Goal: Task Accomplishment & Management: Manage account settings

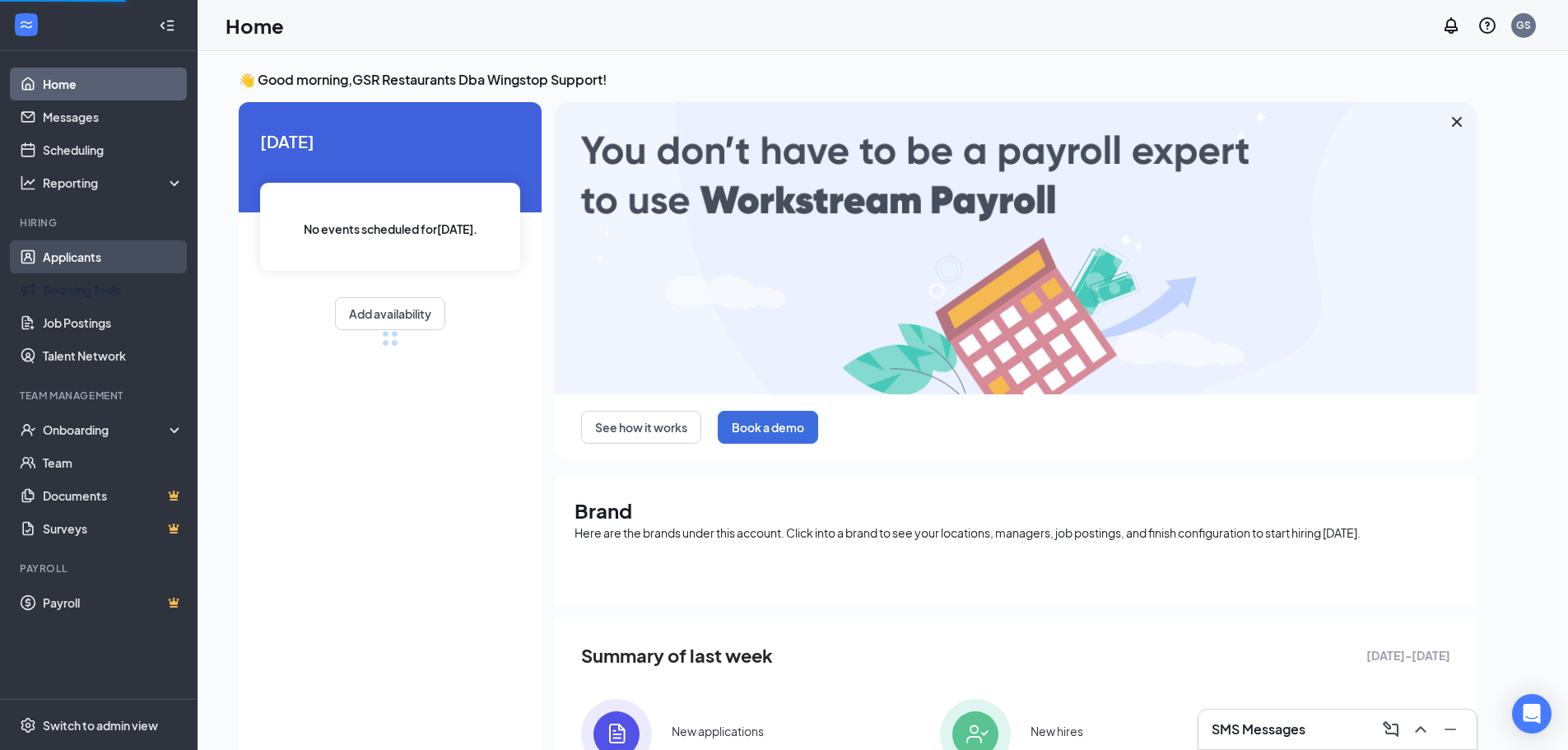
click at [135, 269] on link "Applicants" at bounding box center [113, 257] width 141 height 33
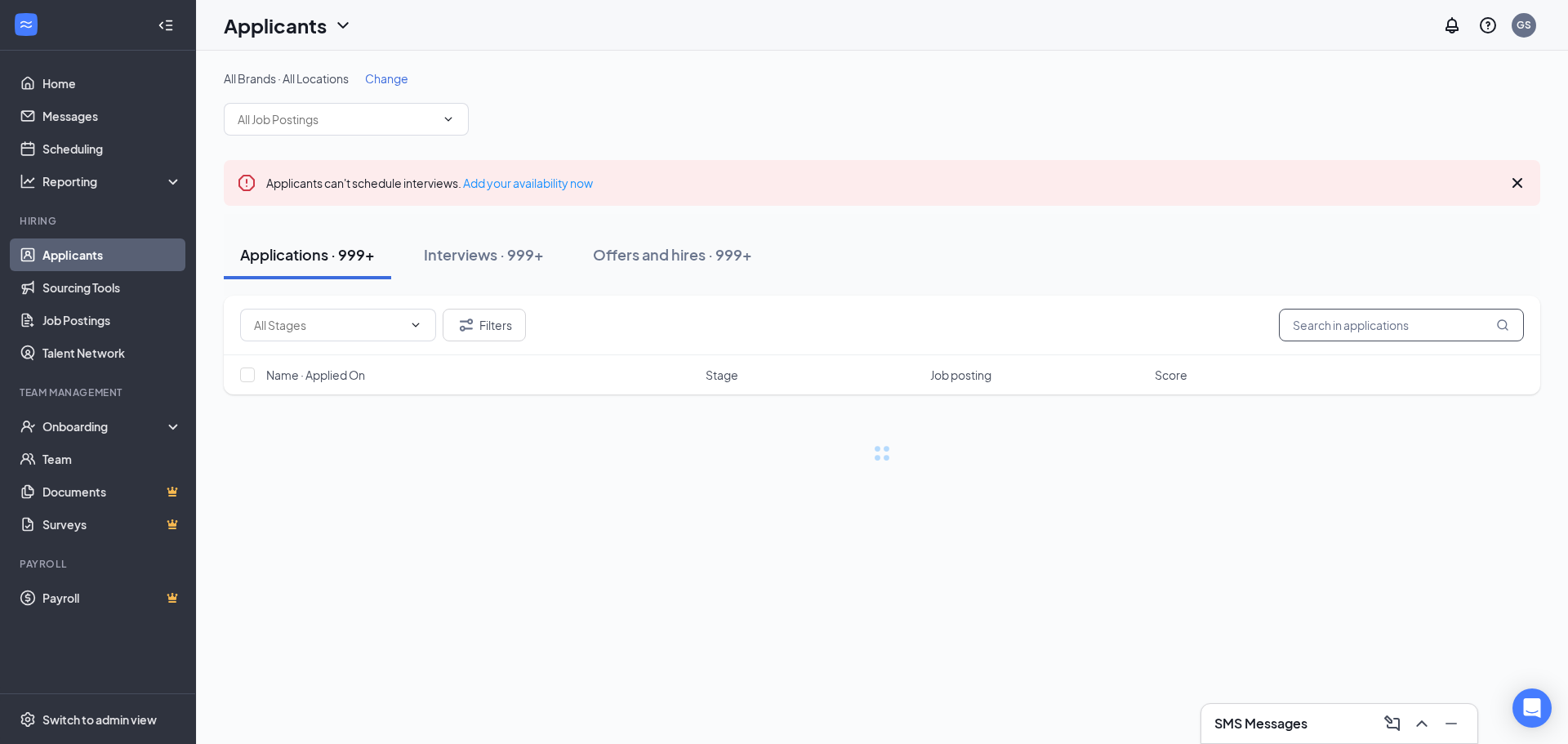
click at [1338, 322] on input "text" at bounding box center [1401, 325] width 245 height 33
paste input "Yaimara"
type input "Yaimara"
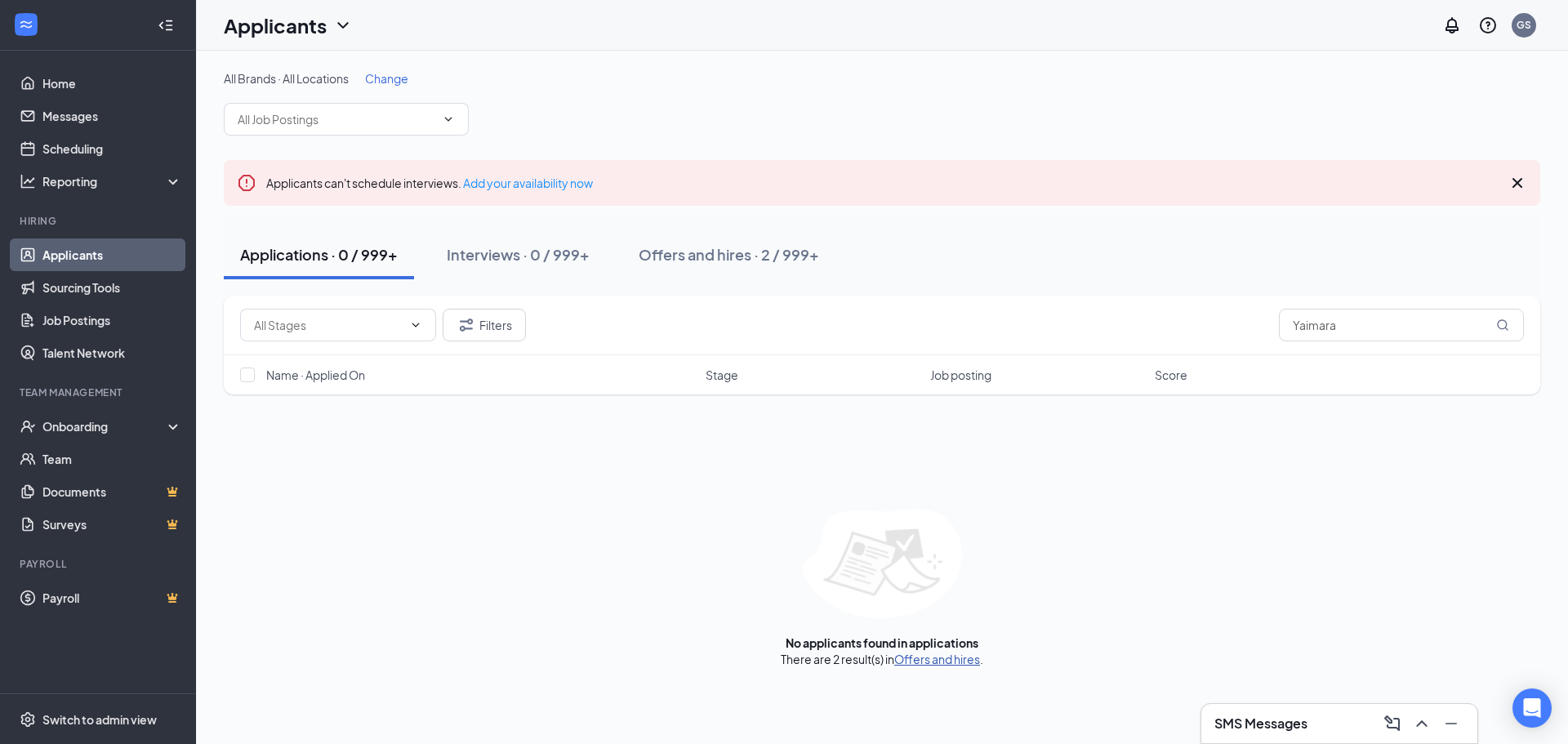
click at [952, 664] on link "Offers and hires" at bounding box center [937, 659] width 86 height 15
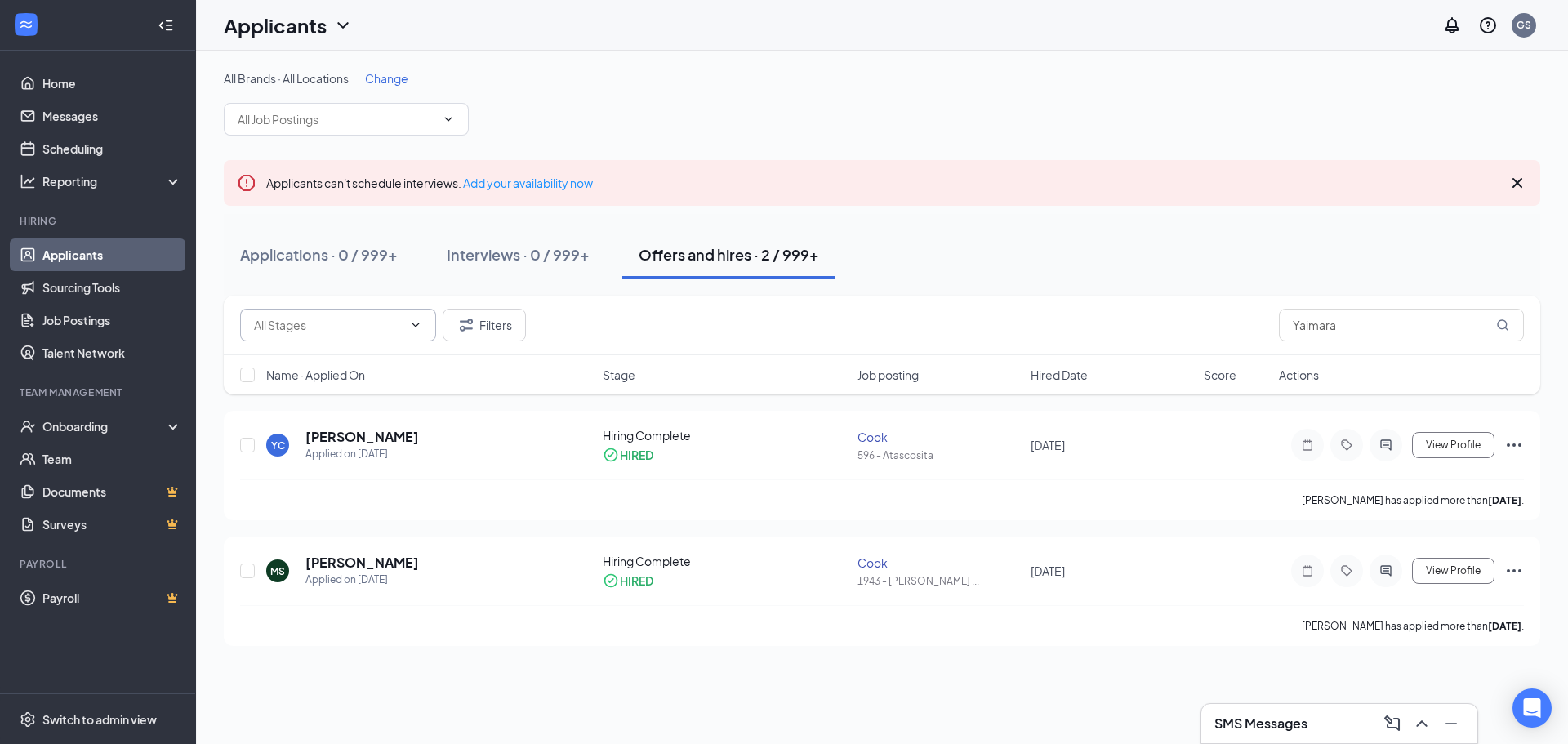
click at [372, 319] on input "text" at bounding box center [328, 325] width 149 height 18
click at [469, 330] on icon "Filter" at bounding box center [466, 325] width 20 height 20
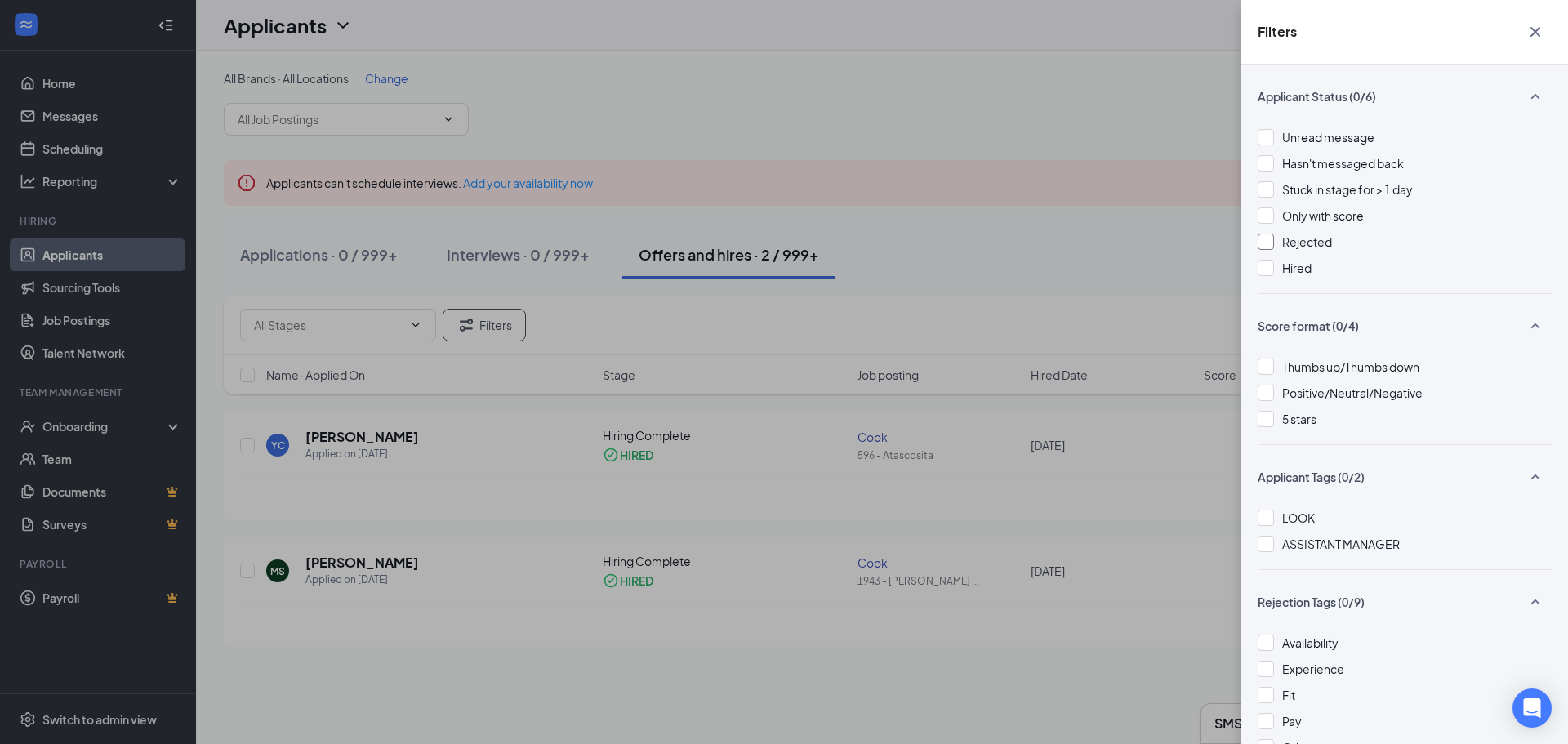
click at [1306, 241] on span "Rejected" at bounding box center [1307, 241] width 50 height 15
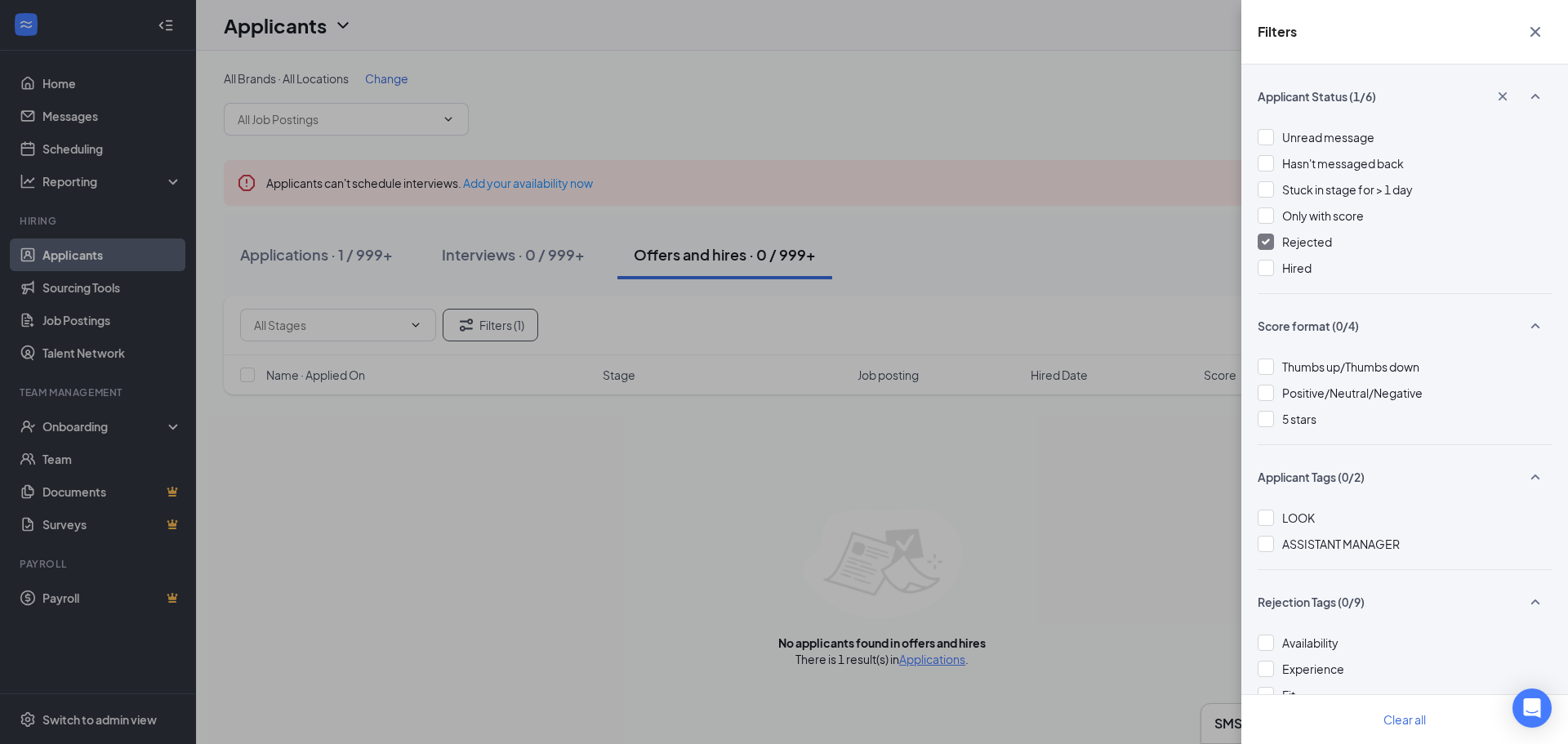
click at [922, 211] on div "Filters Applicant Status (1/6) Unread message Hasn't messaged back Stuck in sta…" at bounding box center [784, 372] width 1568 height 744
click at [277, 263] on div "Filters Applicant Status (1/6) Unread message Hasn't messaged back Stuck in sta…" at bounding box center [784, 372] width 1568 height 744
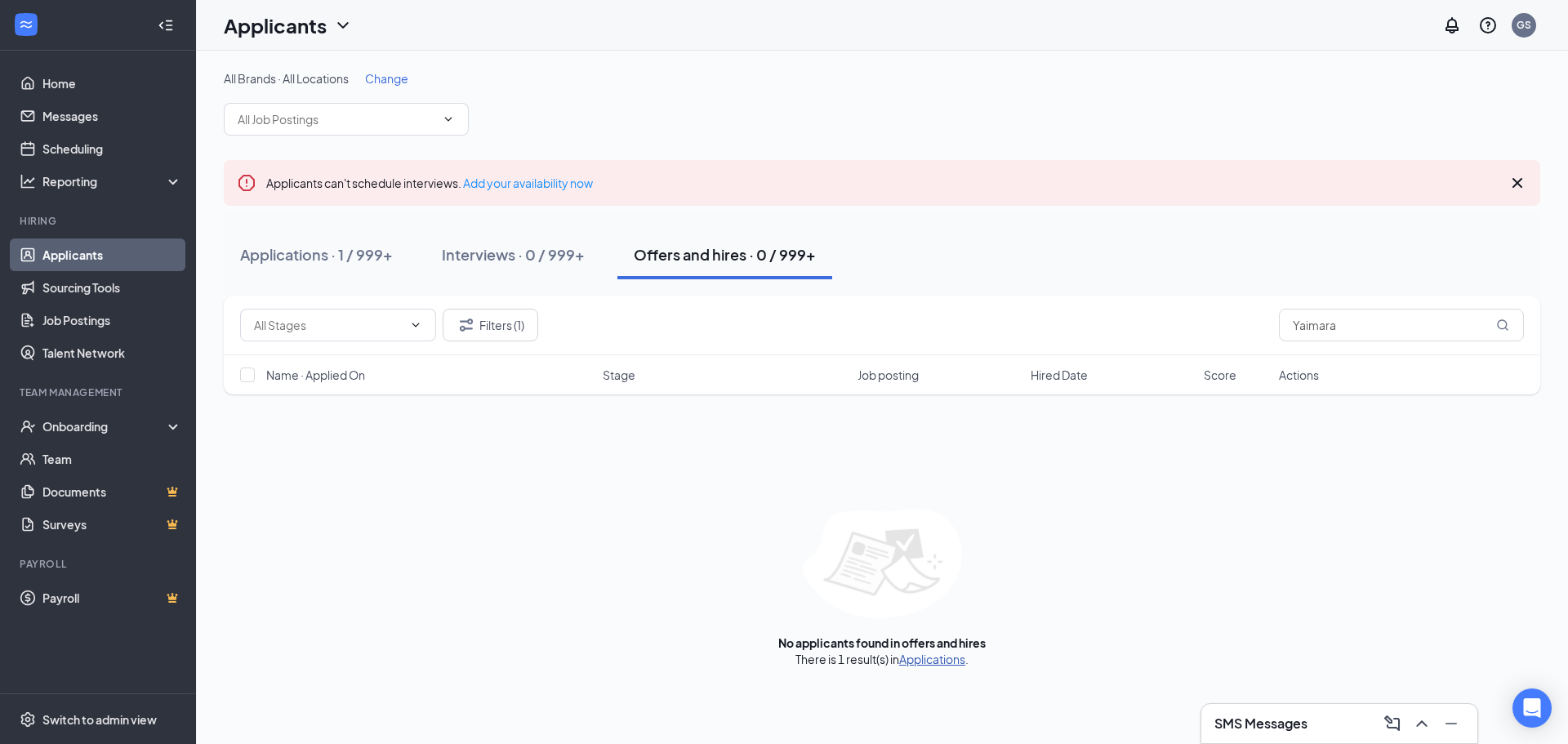
click at [958, 660] on link "Applications" at bounding box center [932, 659] width 66 height 15
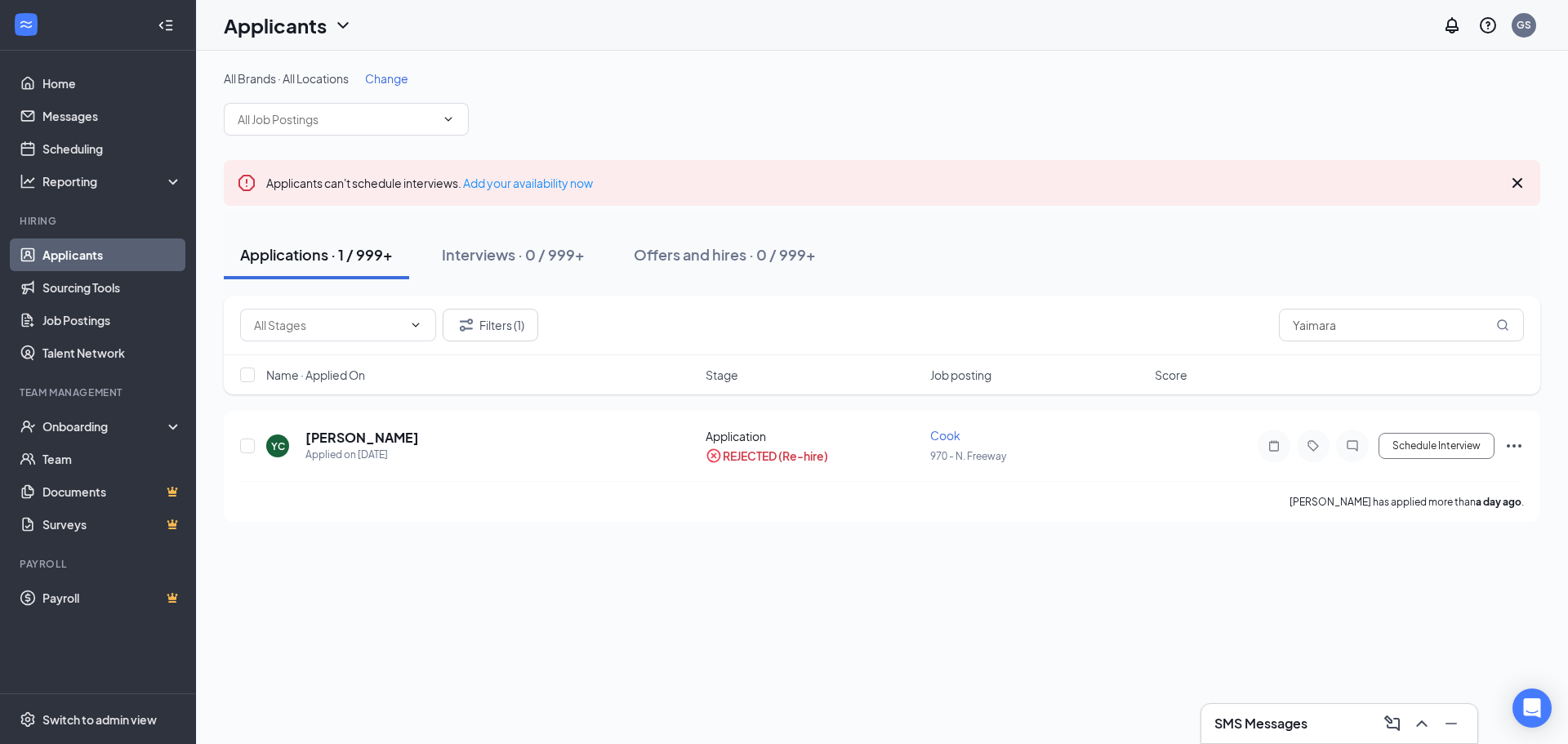
click at [309, 20] on h1 "Applicants" at bounding box center [275, 25] width 103 height 28
click at [324, 99] on link "Archived applicants" at bounding box center [322, 107] width 176 height 16
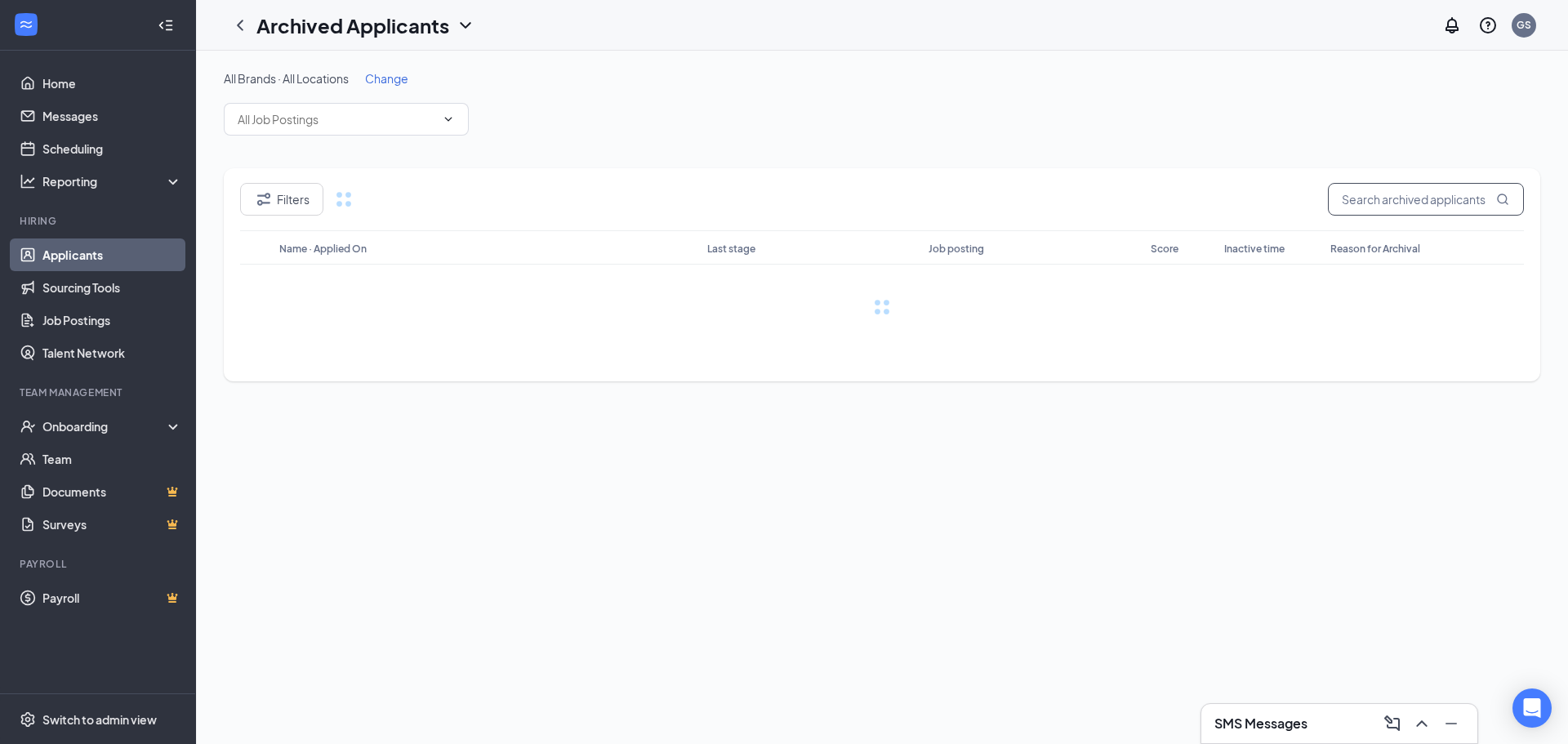
click at [1418, 199] on input "text" at bounding box center [1426, 199] width 196 height 33
paste input "Yaimara"
type input "Yaimara"
click at [123, 259] on link "Applicants" at bounding box center [112, 255] width 140 height 33
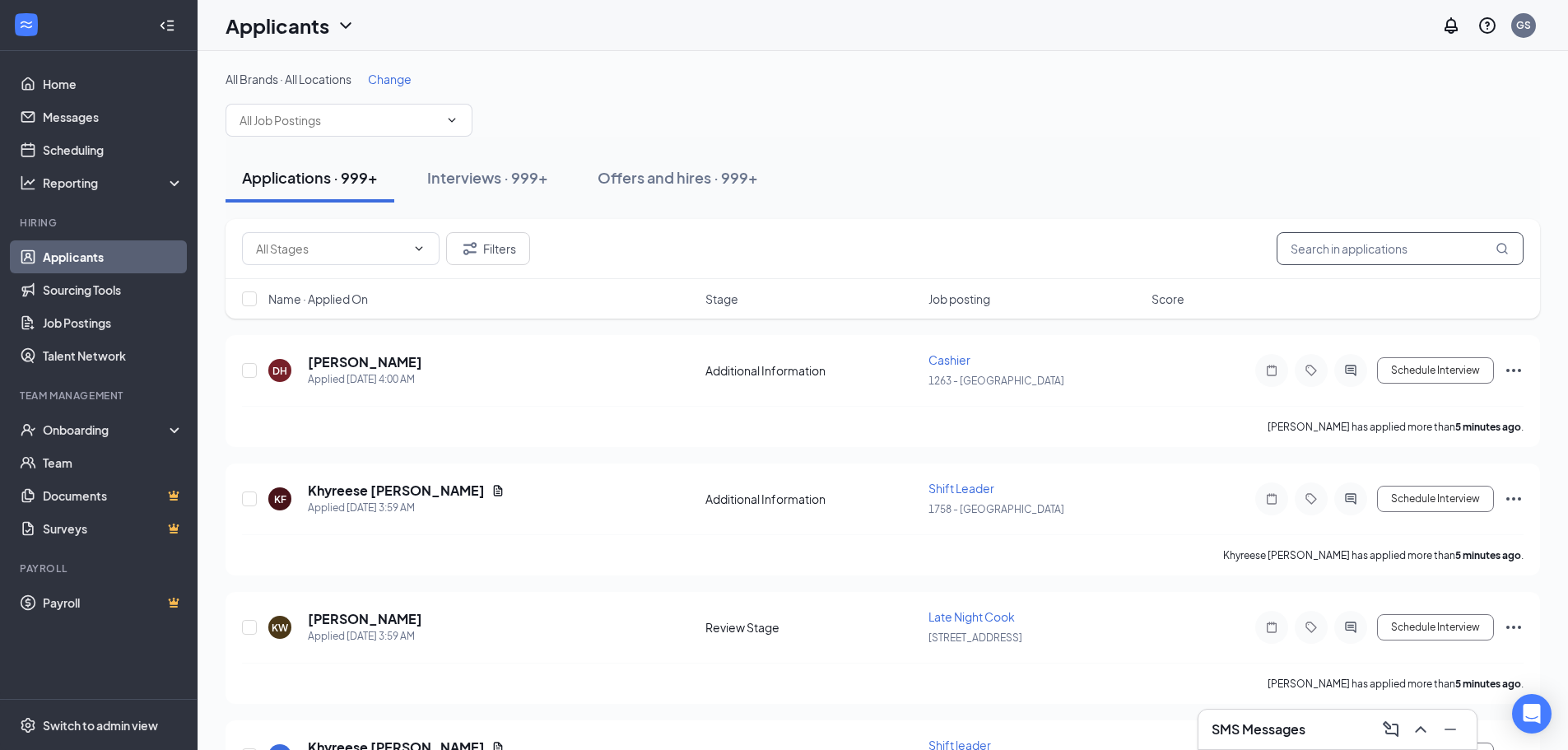
click at [1340, 250] on input "text" at bounding box center [1400, 249] width 247 height 33
paste input "Yaimara"
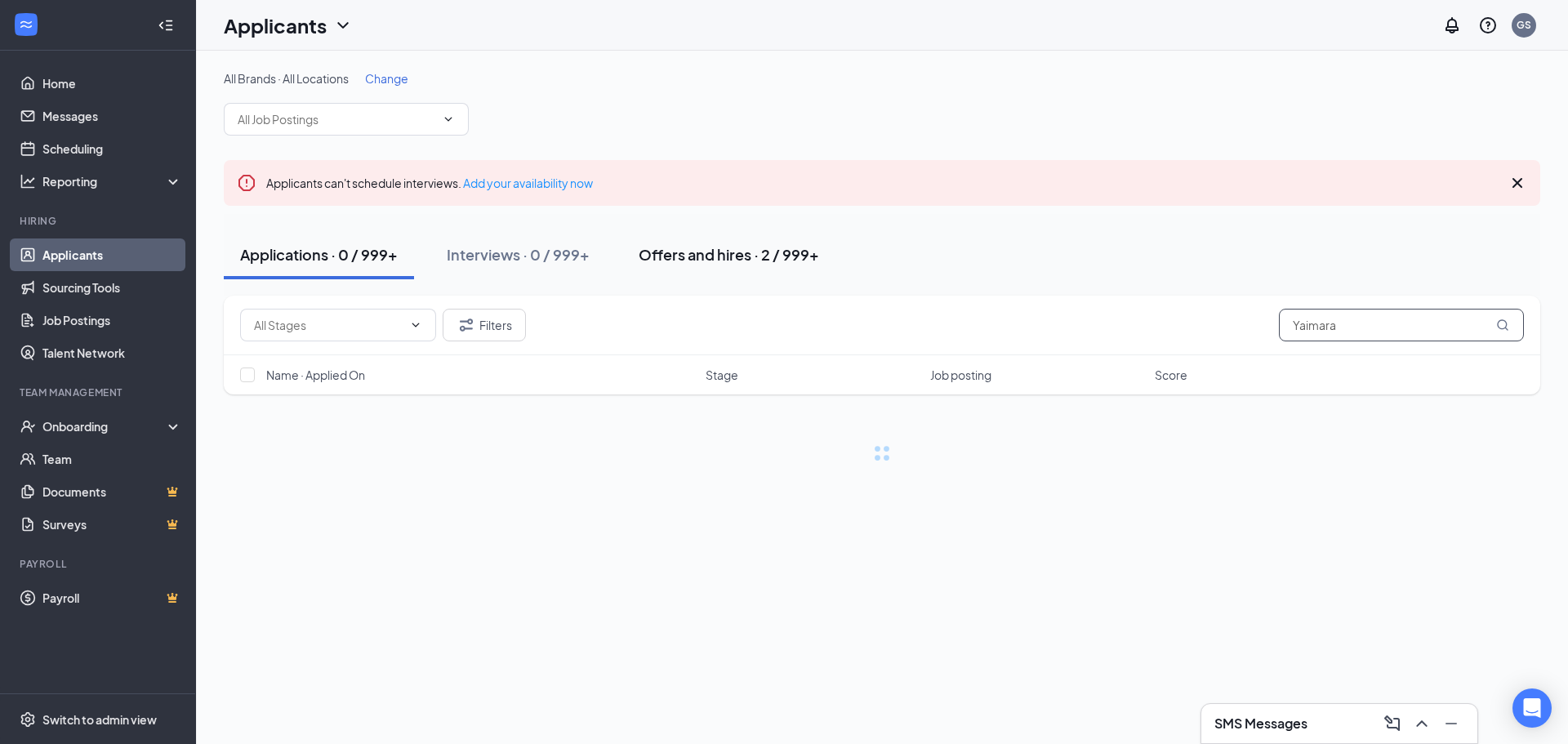
type input "Yaimara"
click at [757, 266] on button "Offers and hires · 2 / 999+" at bounding box center [729, 255] width 213 height 49
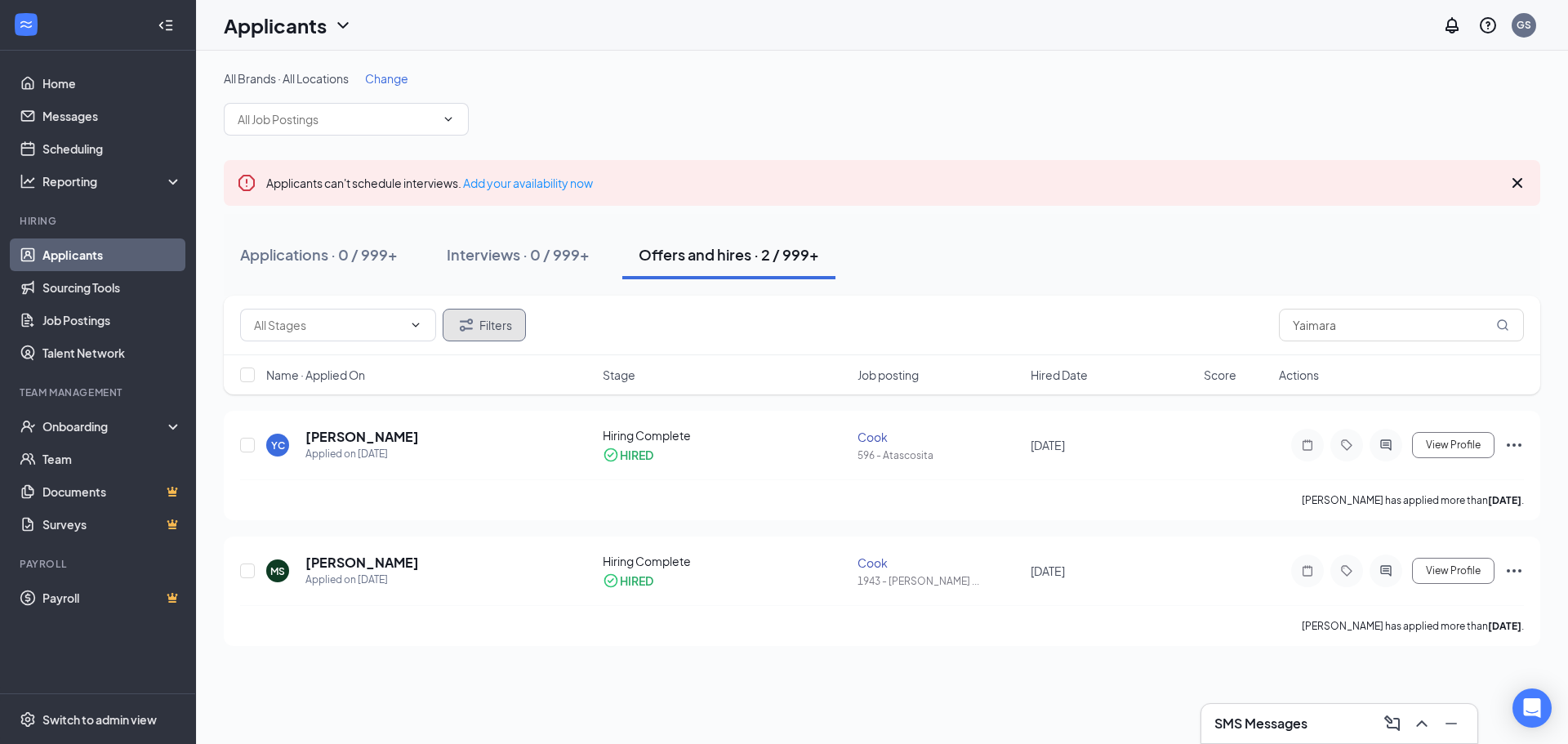
click at [481, 331] on button "Filters" at bounding box center [485, 325] width 84 height 33
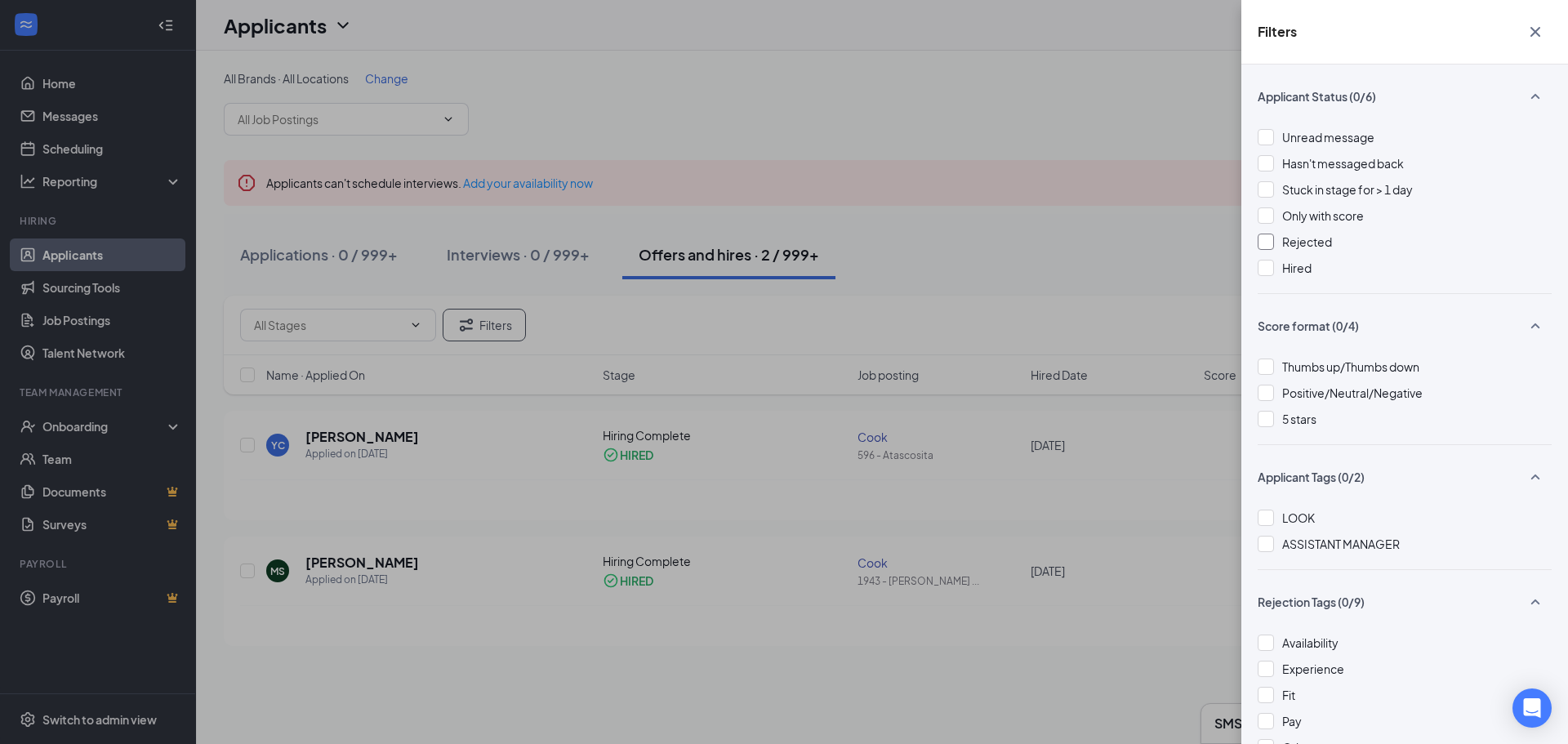
click at [1321, 240] on span "Rejected" at bounding box center [1307, 241] width 50 height 15
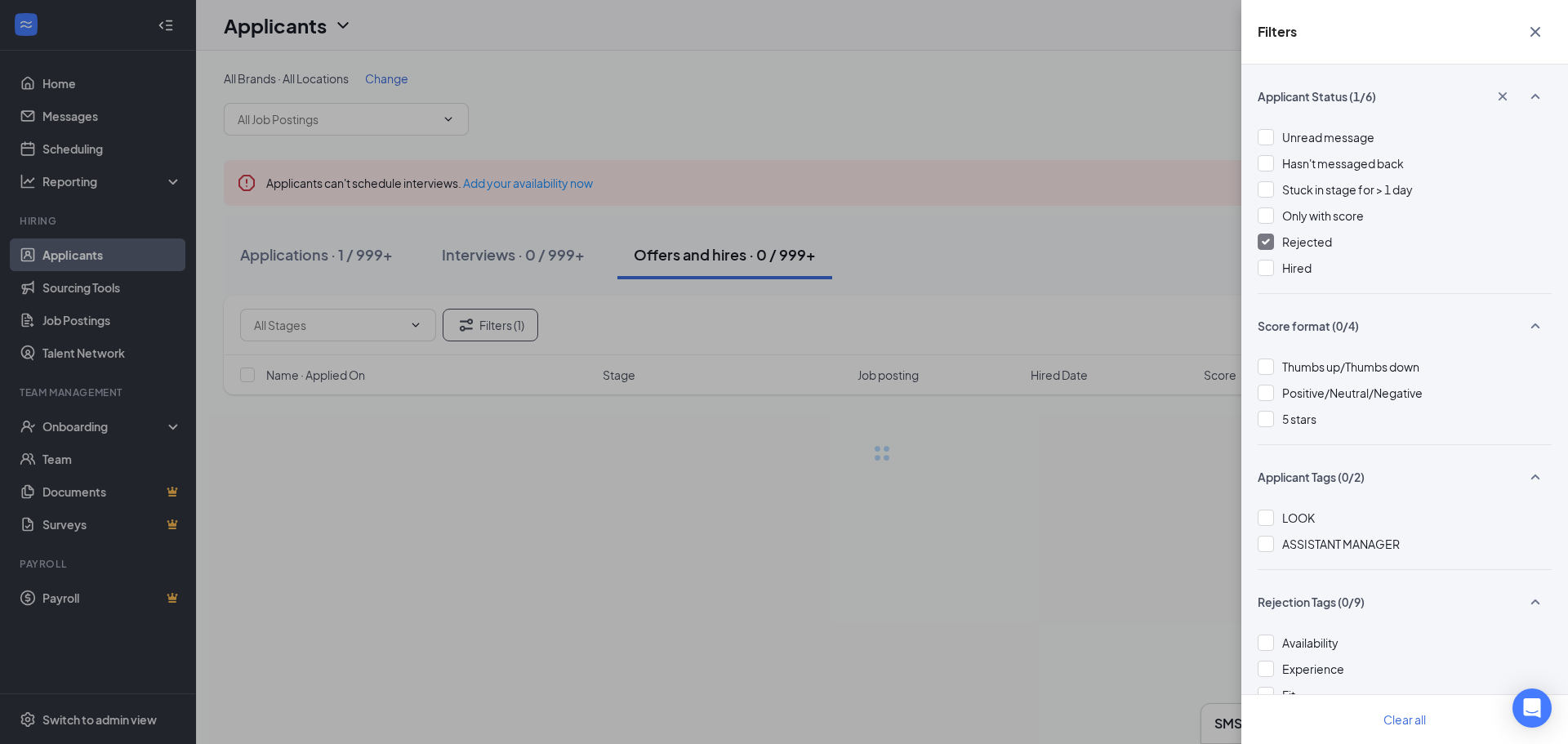
click at [947, 233] on div "Filters Applicant Status (1/6) Unread message Hasn't messaged back Stuck in sta…" at bounding box center [784, 372] width 1568 height 744
click at [337, 270] on div "Filters Applicant Status (1/6) Unread message Hasn't messaged back Stuck in sta…" at bounding box center [784, 372] width 1568 height 744
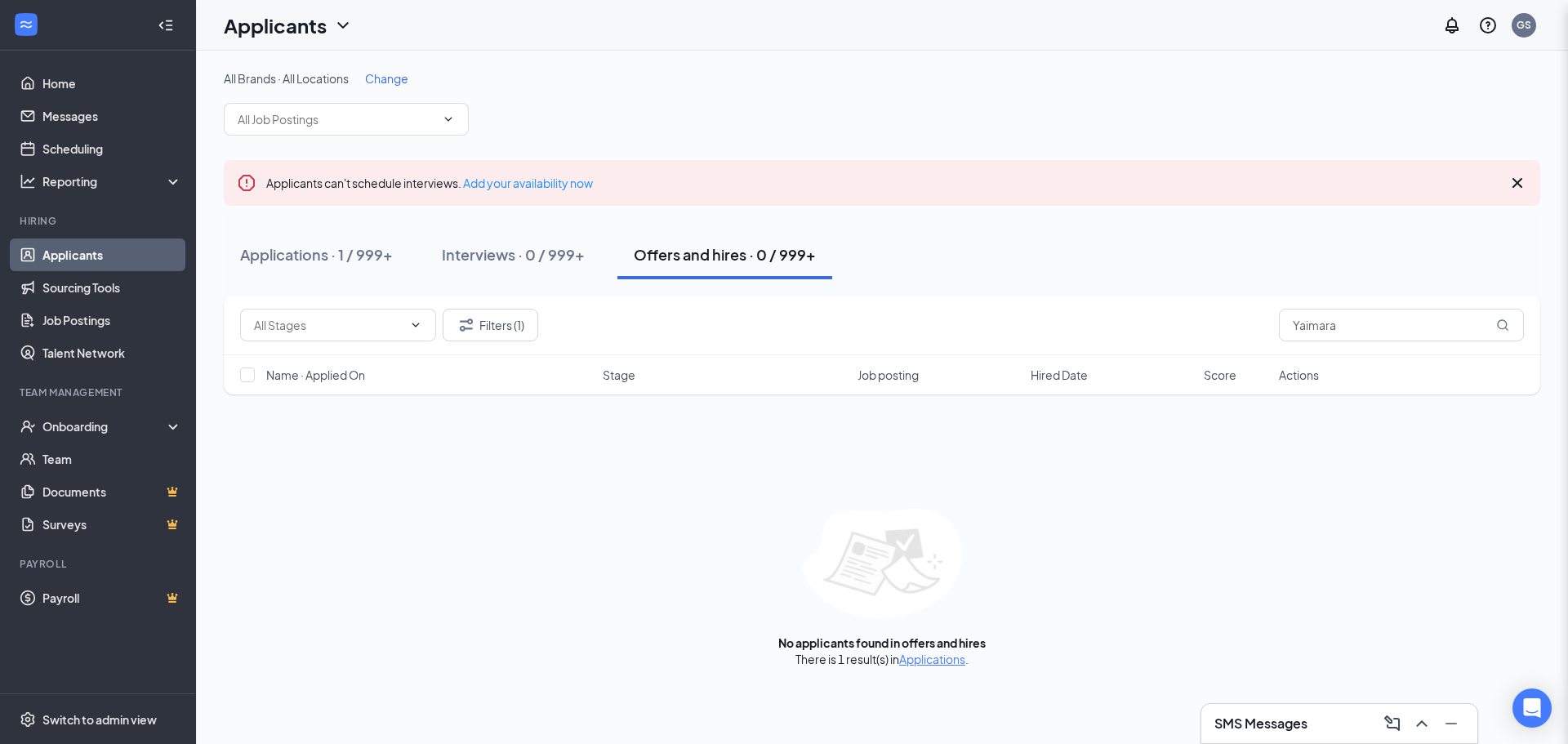
click at [338, 270] on div "Filters Applicant Status (1/6) Unread message Hasn't messaged back Stuck in sta…" at bounding box center [784, 372] width 1568 height 744
click at [340, 267] on button "Applications · 1 / 999+" at bounding box center [316, 255] width 185 height 49
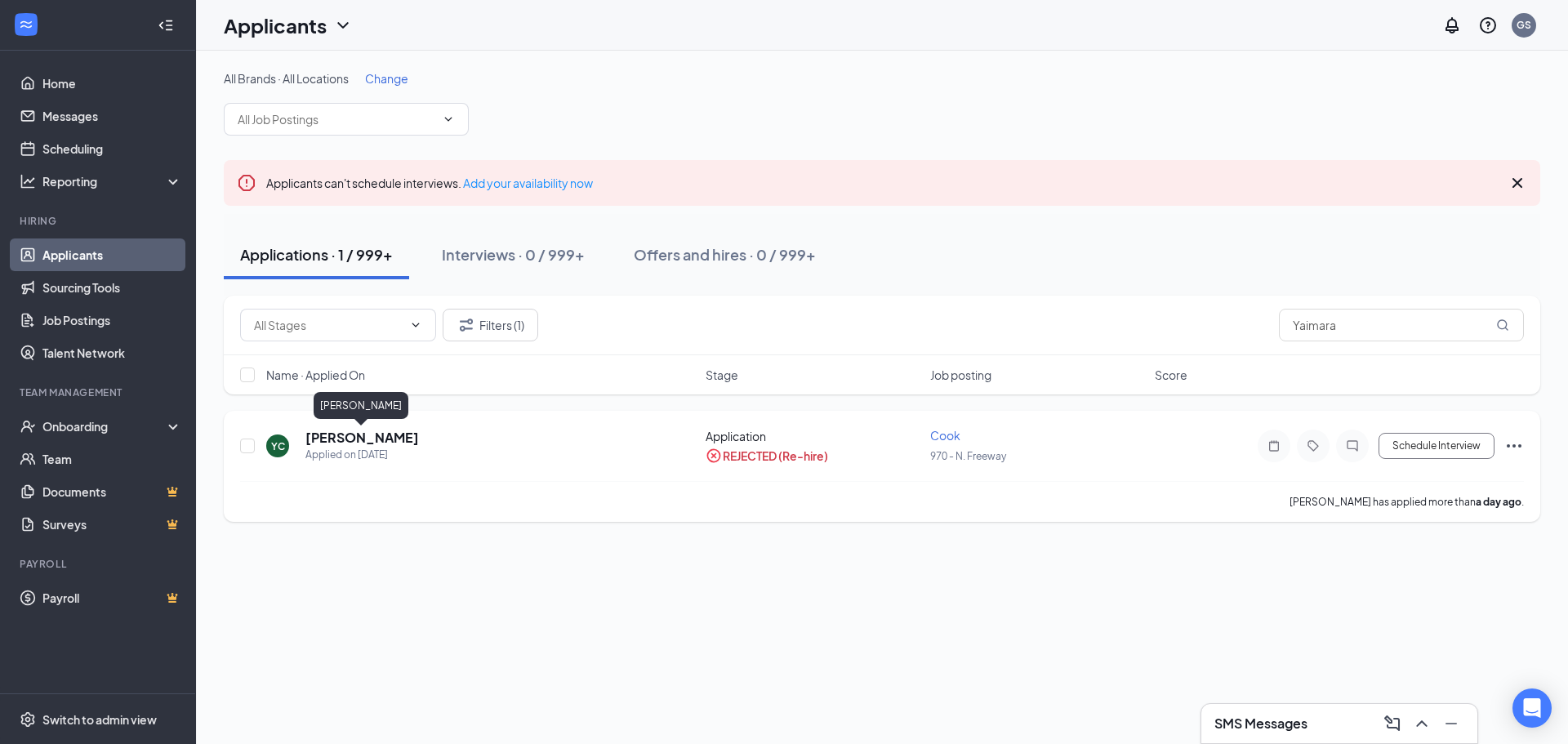
click at [370, 439] on h5 "[PERSON_NAME]" at bounding box center [362, 437] width 113 height 18
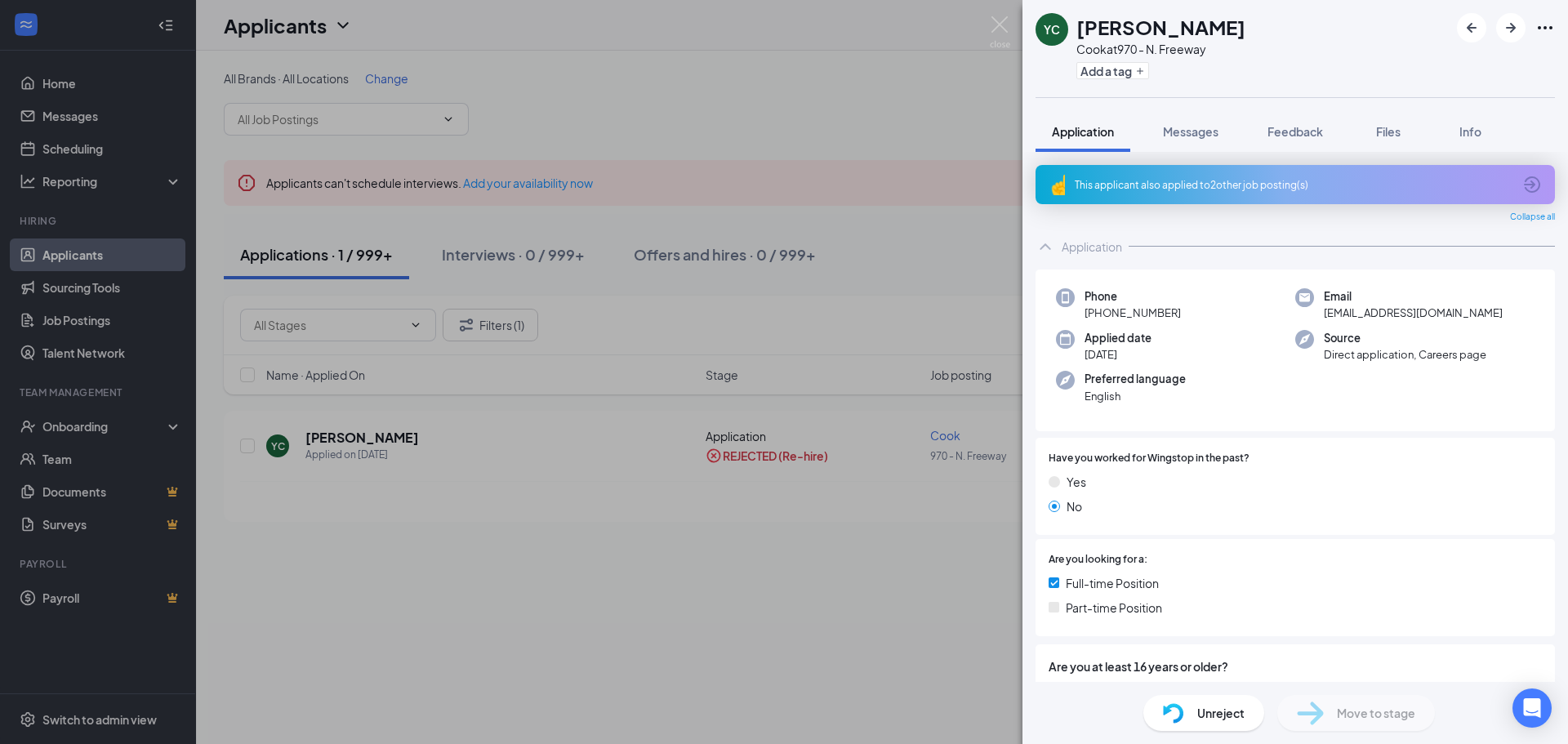
click at [804, 135] on div "YC [PERSON_NAME] at 970 - N. Freeway Add a tag Application Messages Feedback Fi…" at bounding box center [784, 372] width 1568 height 744
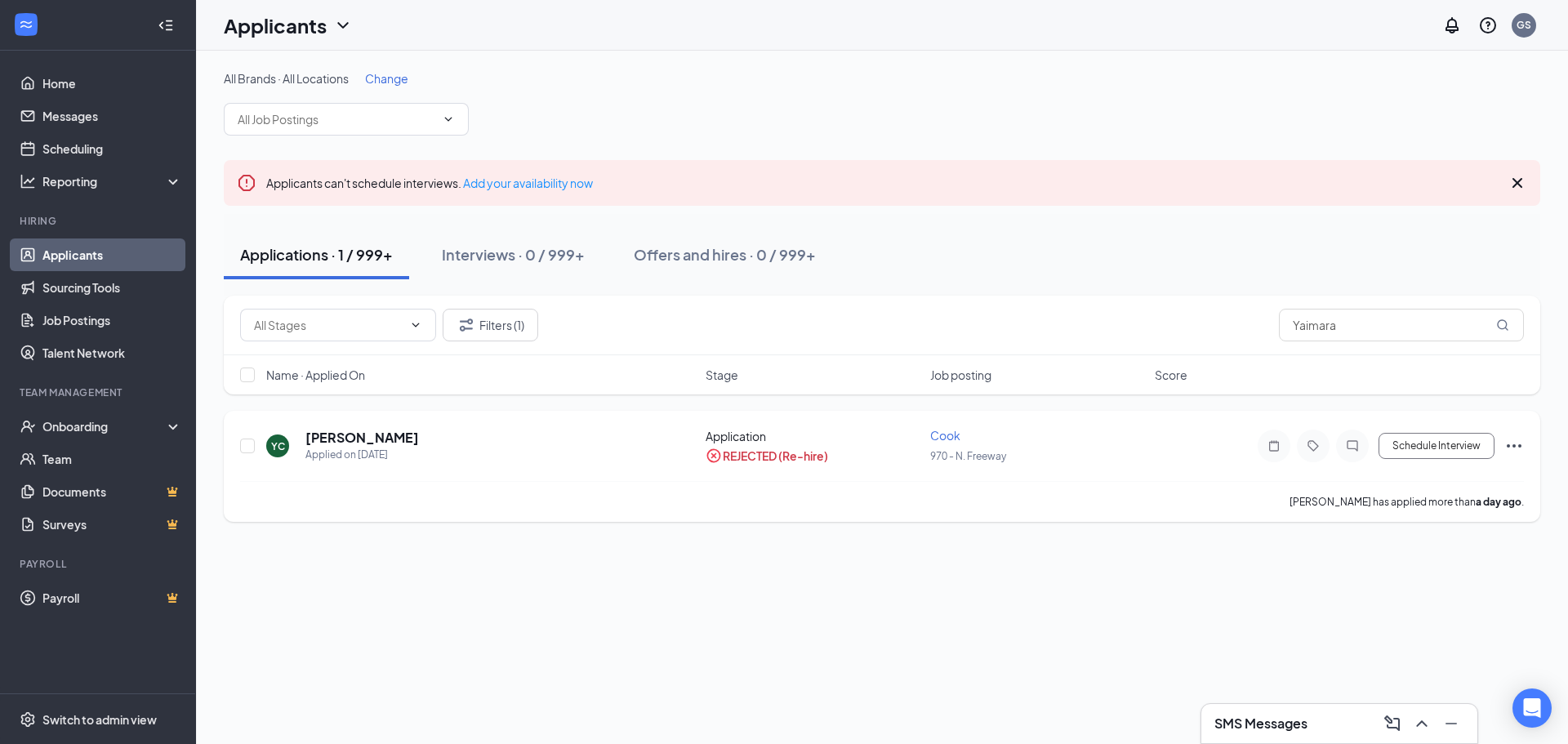
click at [1506, 446] on icon "Ellipses" at bounding box center [1515, 446] width 20 height 20
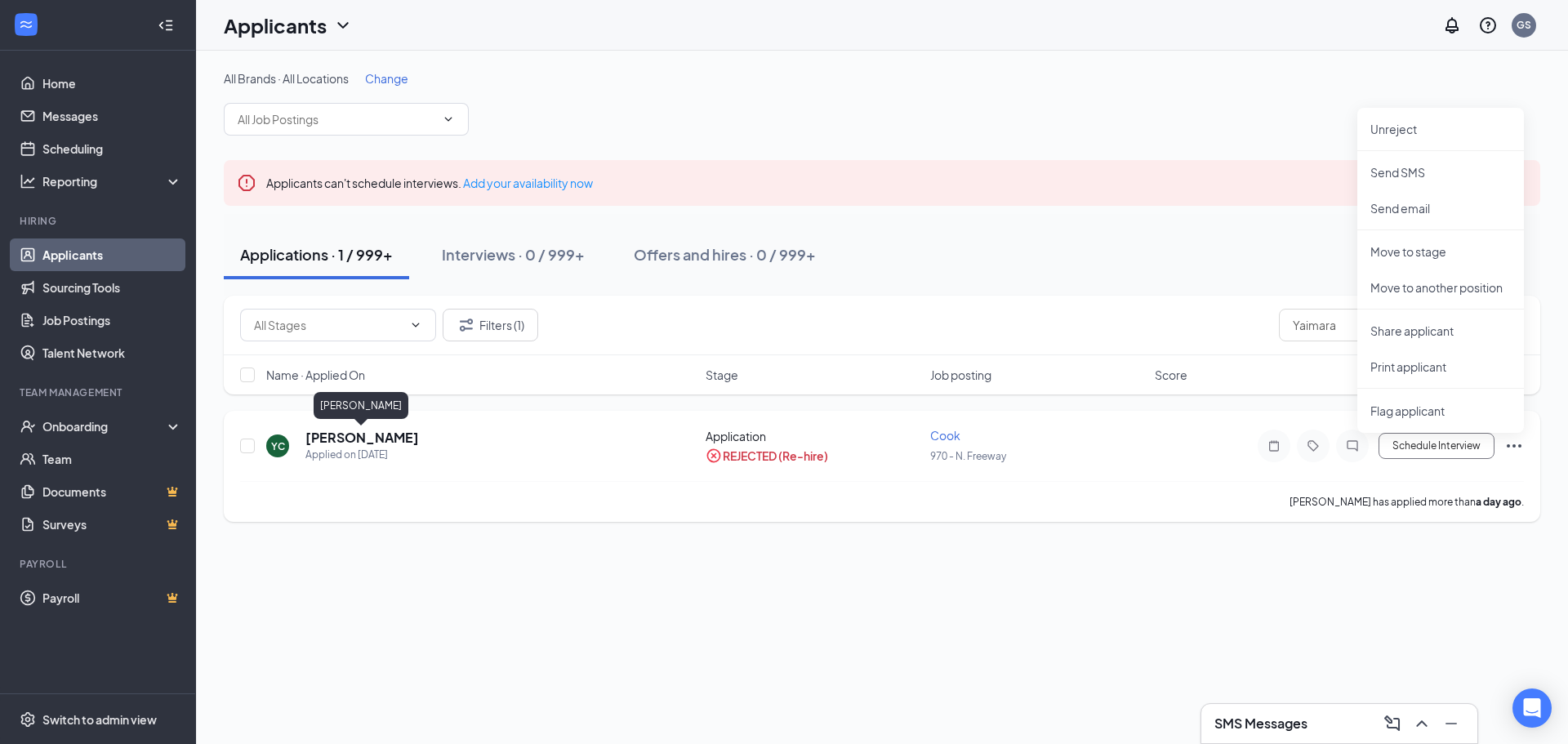
click at [327, 437] on h5 "[PERSON_NAME]" at bounding box center [362, 437] width 113 height 18
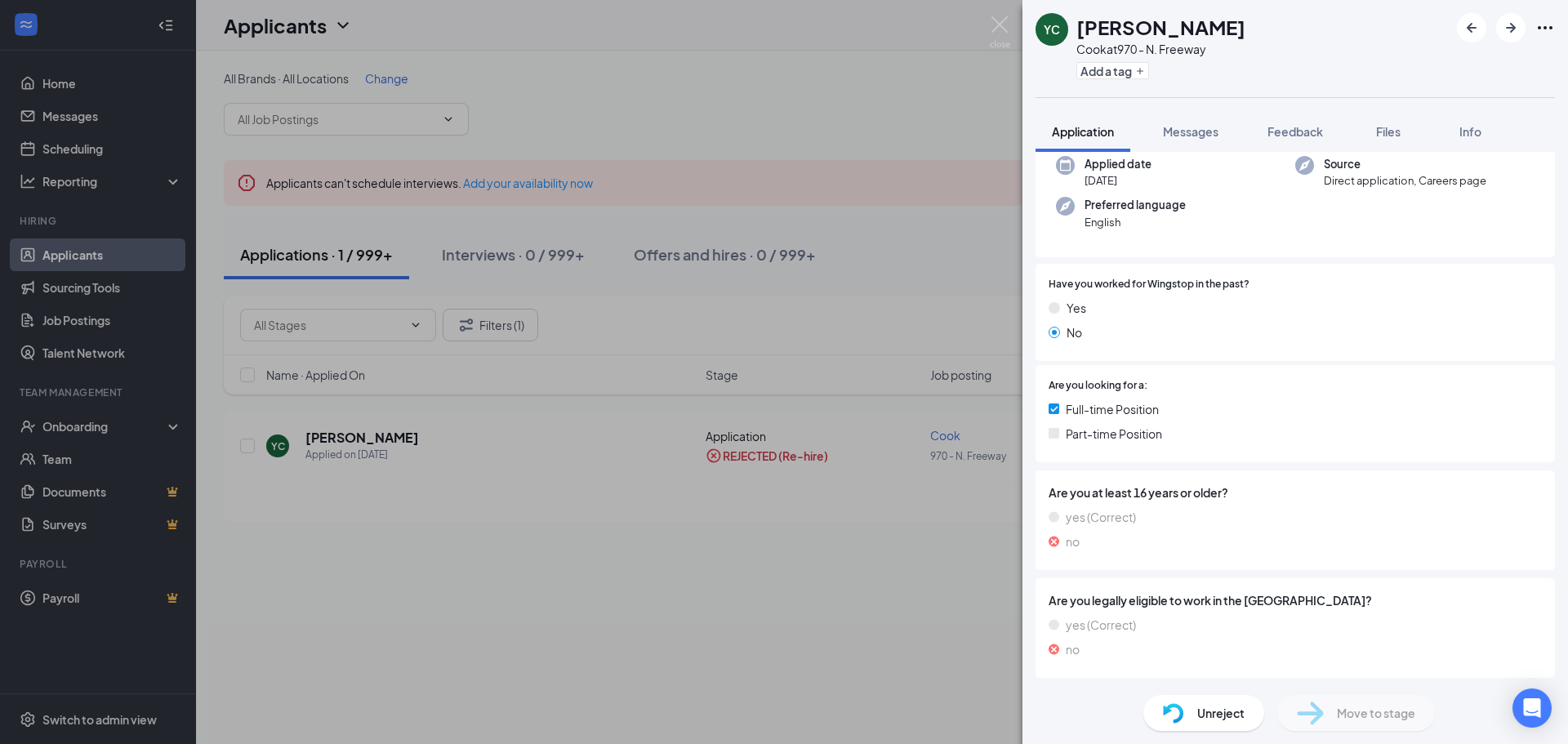
scroll to position [168, 0]
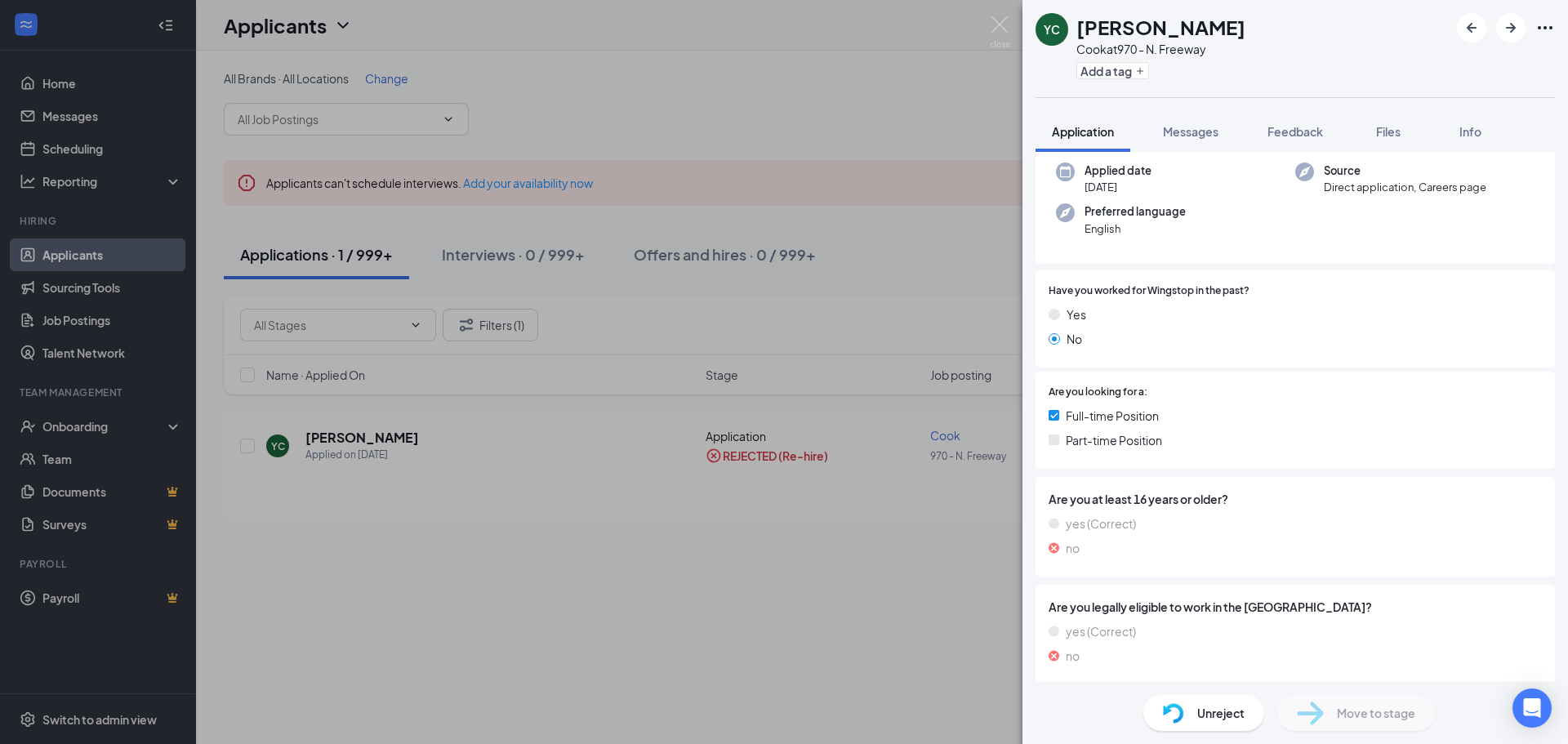
click at [791, 518] on div "YC [PERSON_NAME] at 970 - N. Freeway Add a tag Application Messages Feedback Fi…" at bounding box center [784, 372] width 1568 height 744
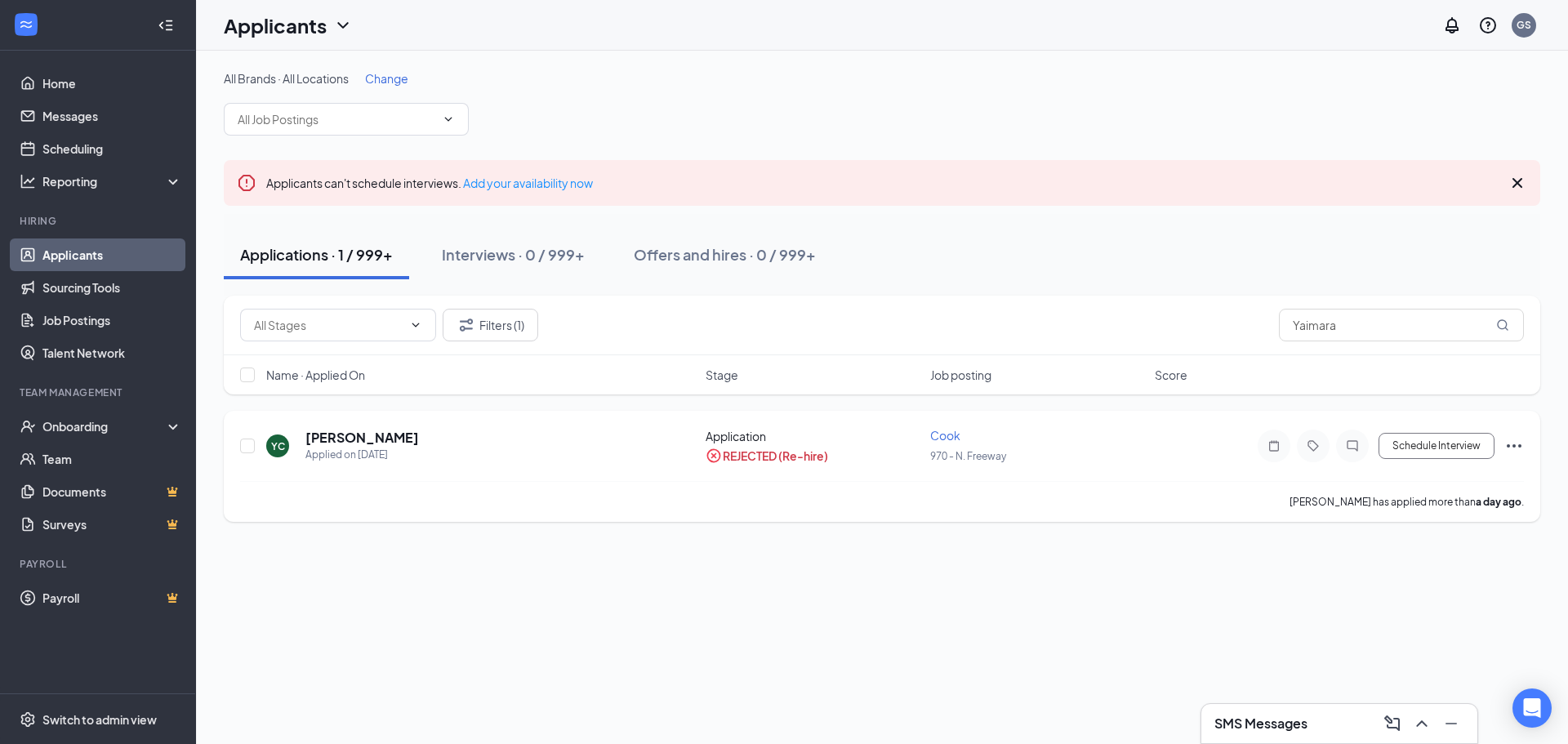
click at [1514, 451] on icon "Ellipses" at bounding box center [1515, 446] width 20 height 20
click at [1409, 120] on li "Unreject" at bounding box center [1441, 129] width 167 height 36
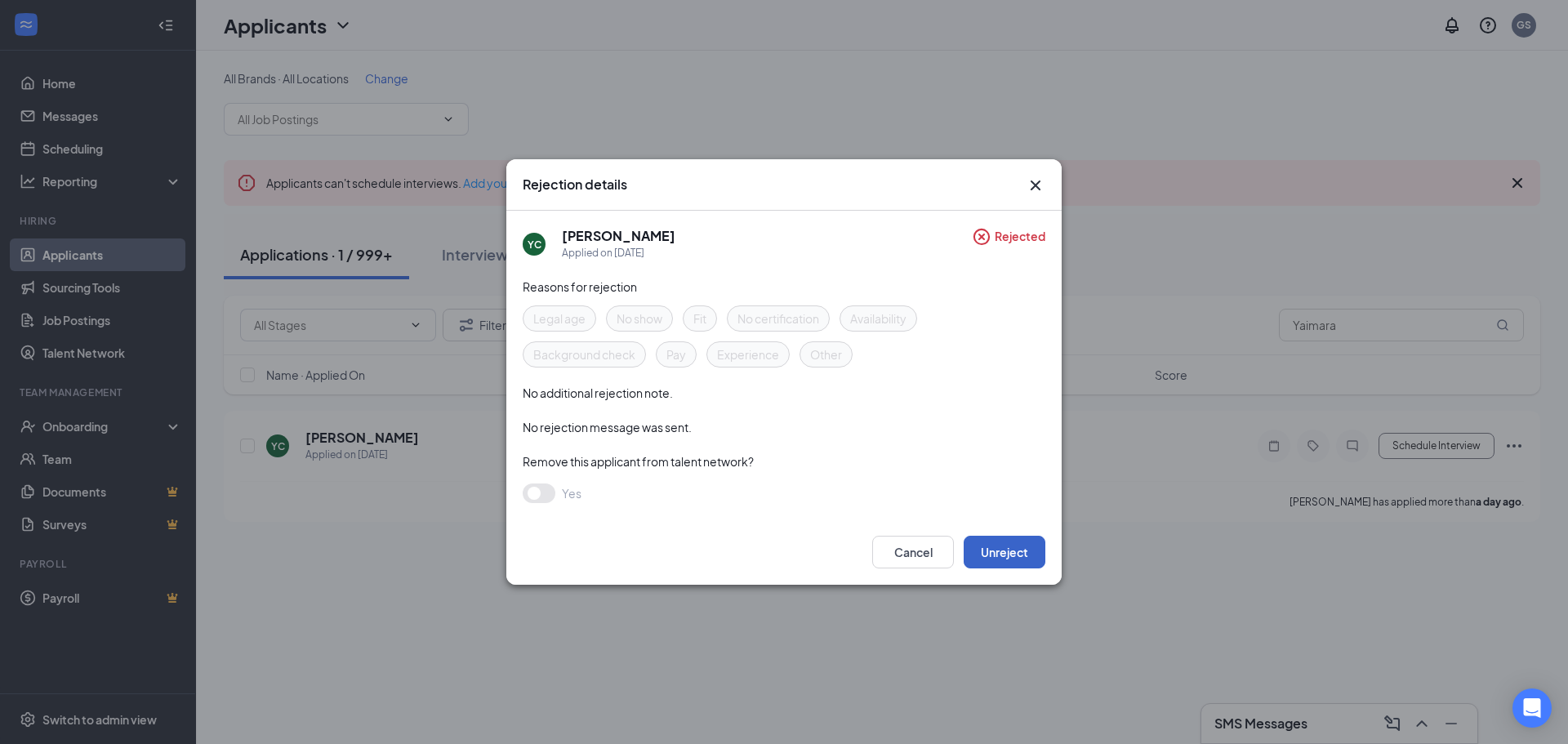
click at [993, 552] on button "Unreject" at bounding box center [1005, 552] width 82 height 33
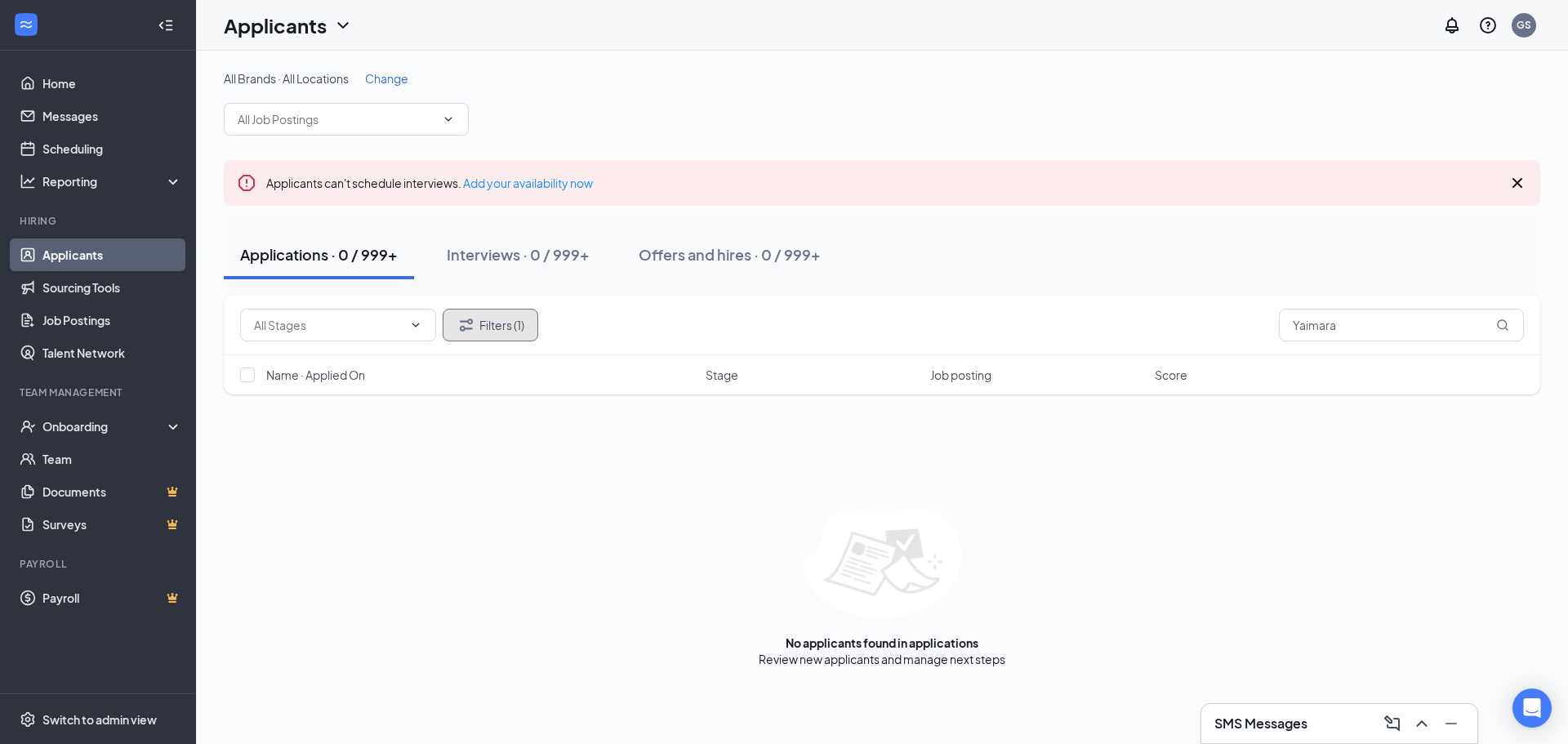
click at [480, 325] on button "Filters (1)" at bounding box center [490, 325] width 95 height 33
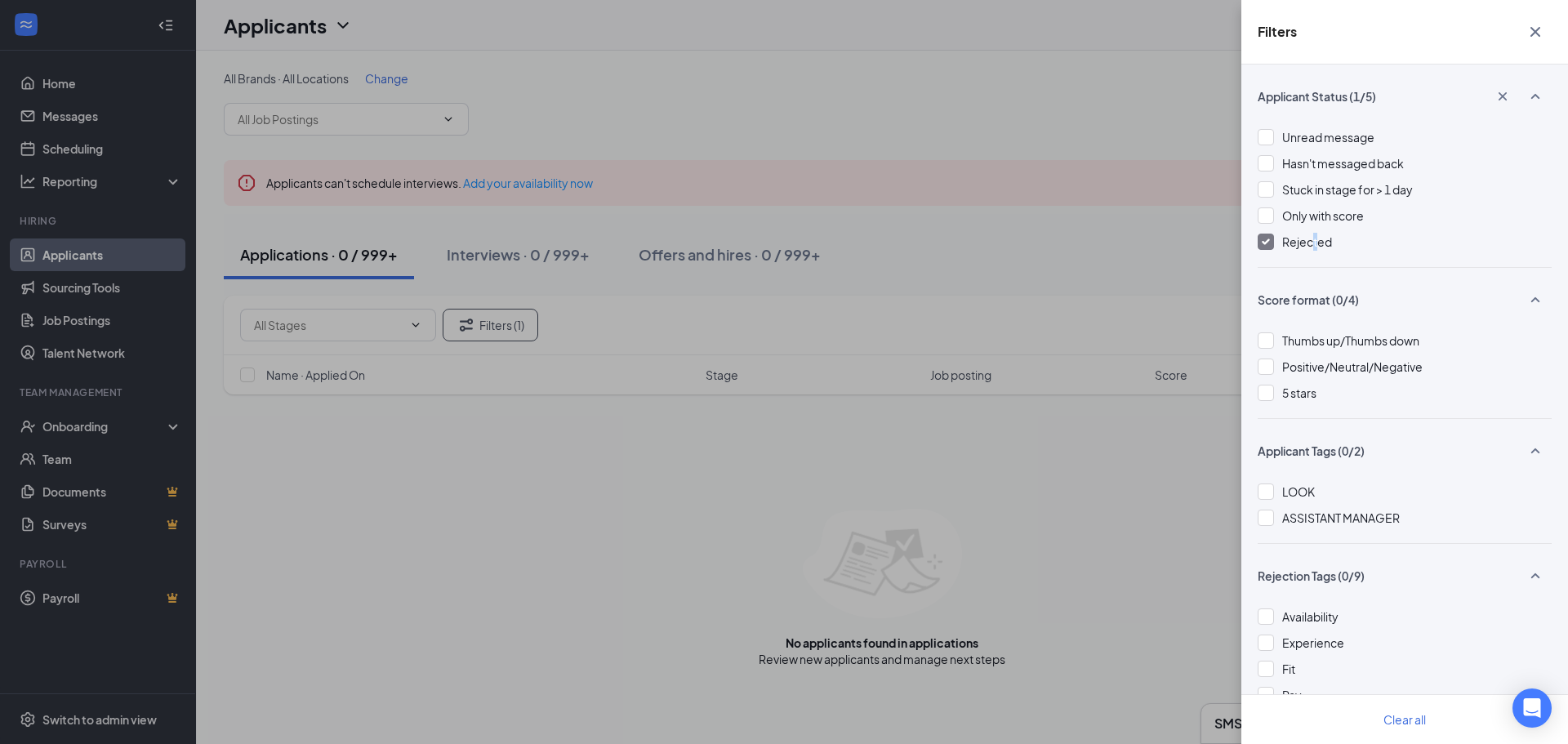
click at [1313, 243] on span "Rejected" at bounding box center [1307, 241] width 50 height 15
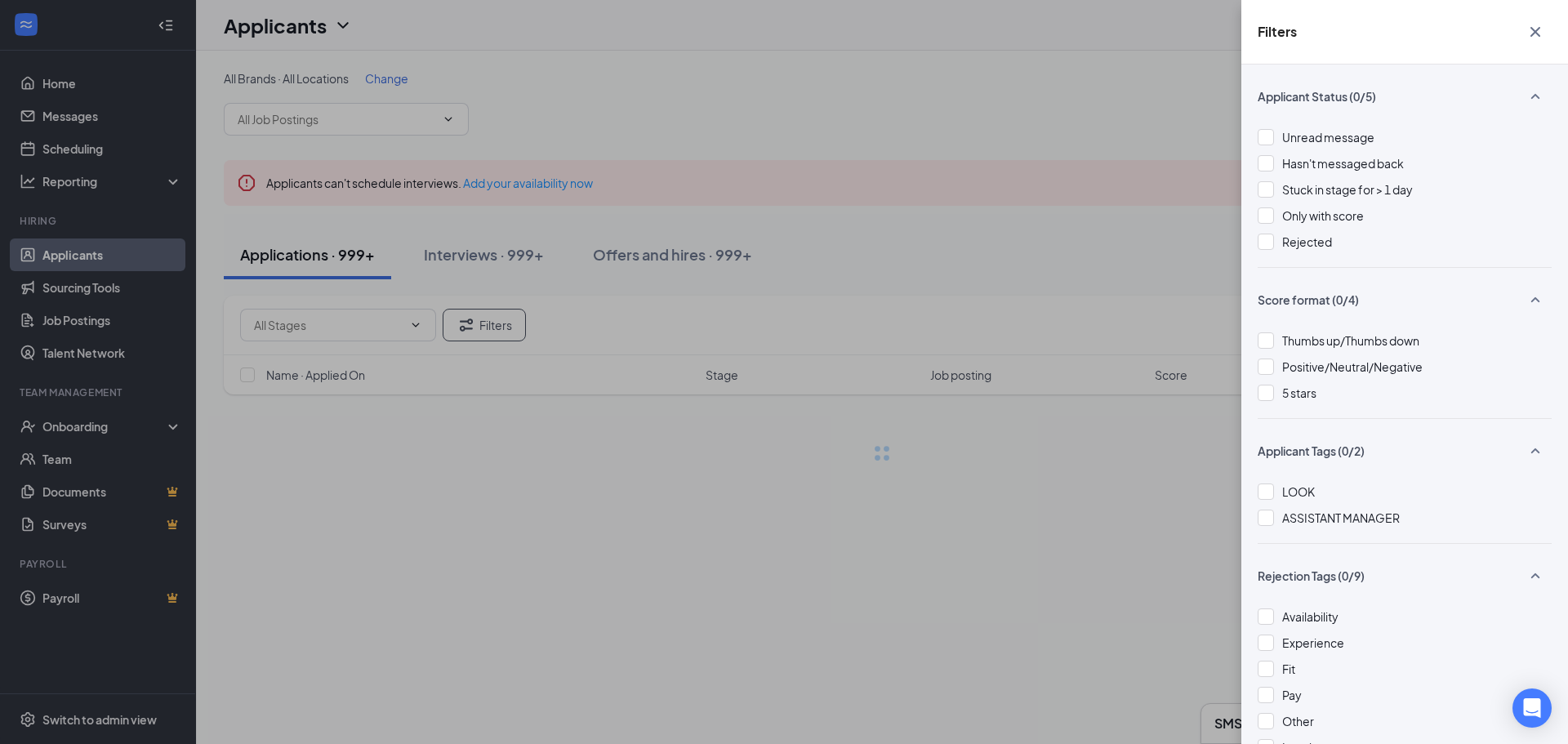
click at [835, 118] on div "Filters Applicant Status (0/5) Unread message Hasn't messaged back Stuck in sta…" at bounding box center [784, 372] width 1568 height 744
click at [829, 120] on div "Filters Applicant Status (0/5) Unread message Hasn't messaged back Stuck in sta…" at bounding box center [784, 372] width 1568 height 744
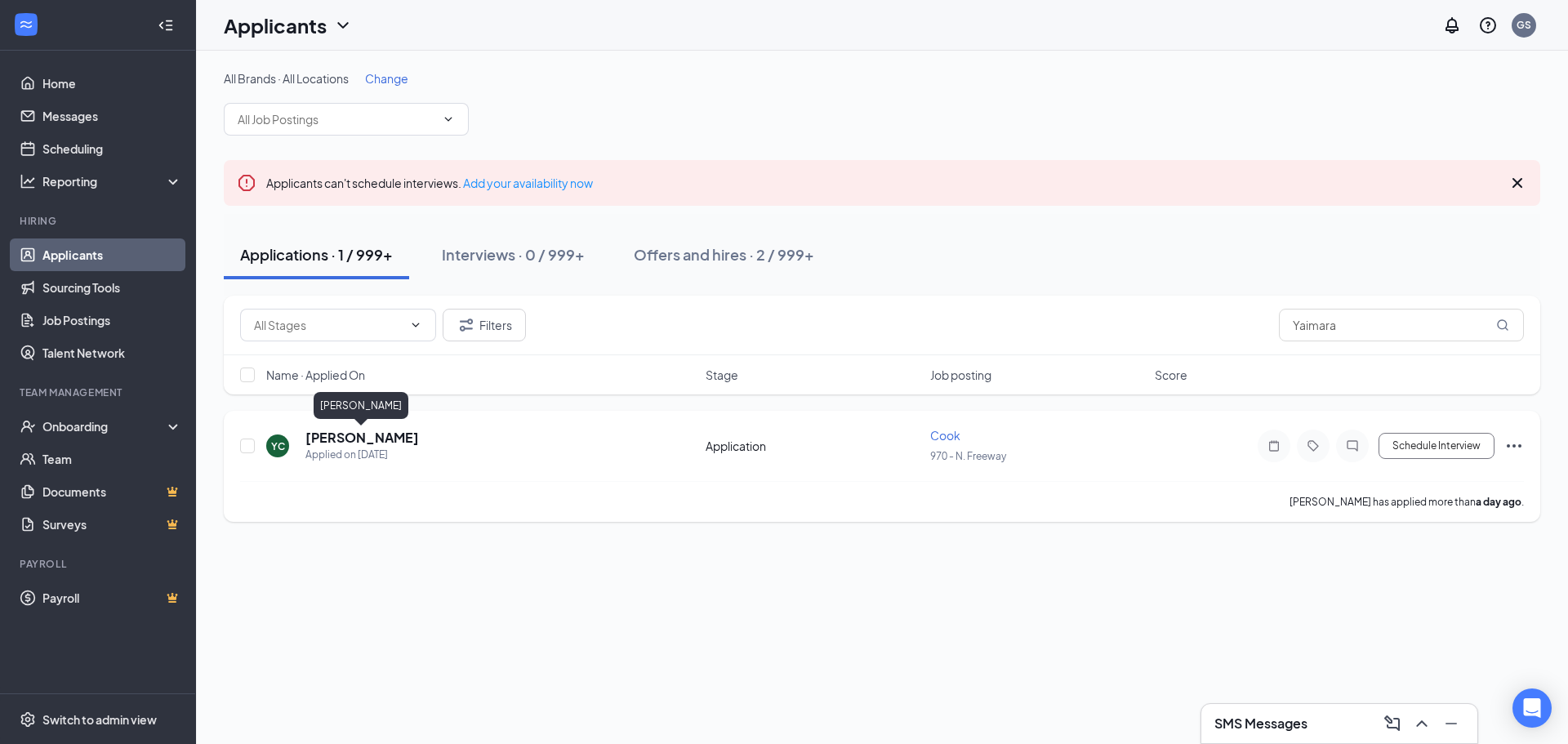
click at [385, 437] on h5 "[PERSON_NAME]" at bounding box center [362, 437] width 113 height 18
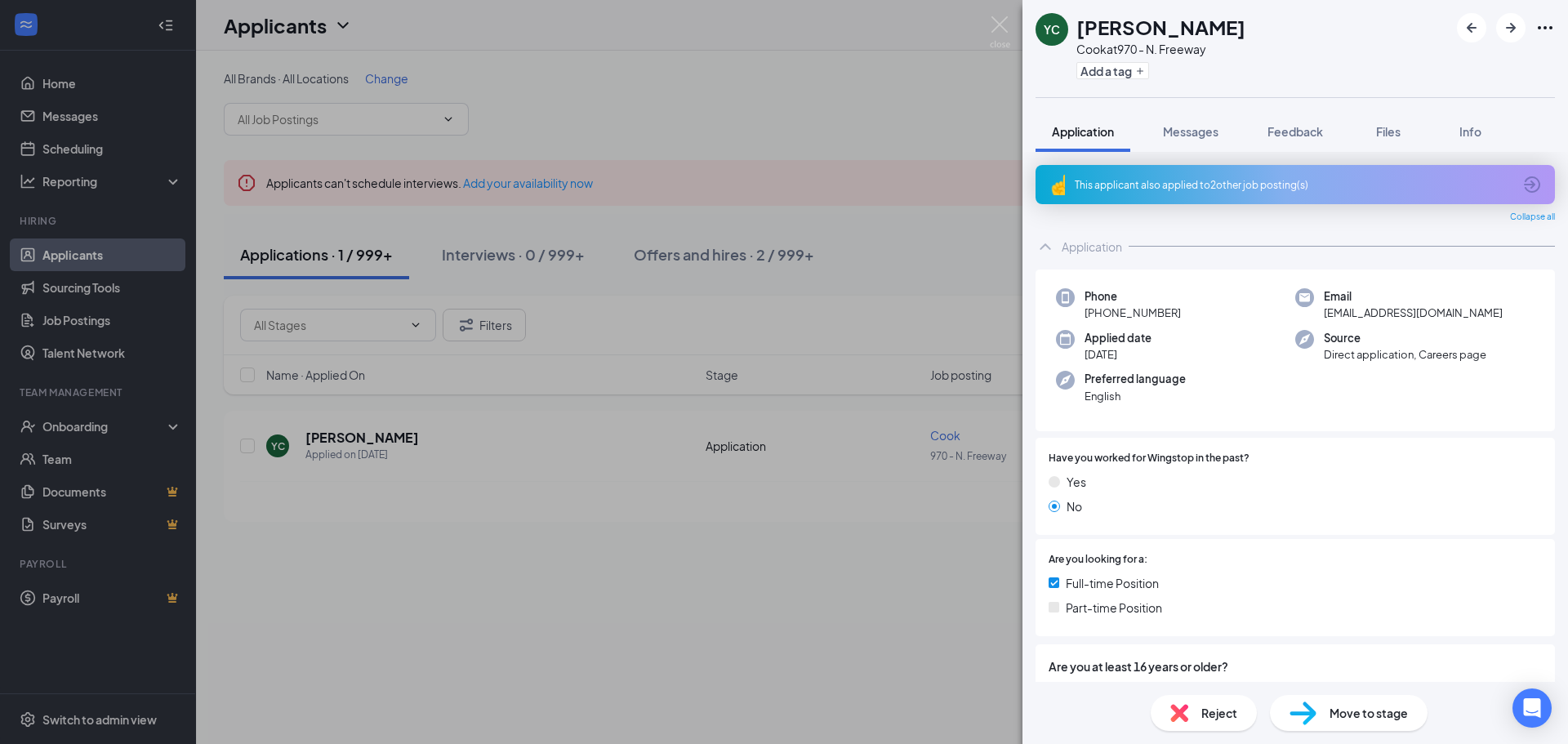
click at [1545, 29] on icon "Ellipses" at bounding box center [1545, 28] width 20 height 20
click at [1545, 33] on icon "Ellipses" at bounding box center [1545, 28] width 20 height 20
click at [1463, 65] on link "View full application" at bounding box center [1457, 65] width 176 height 16
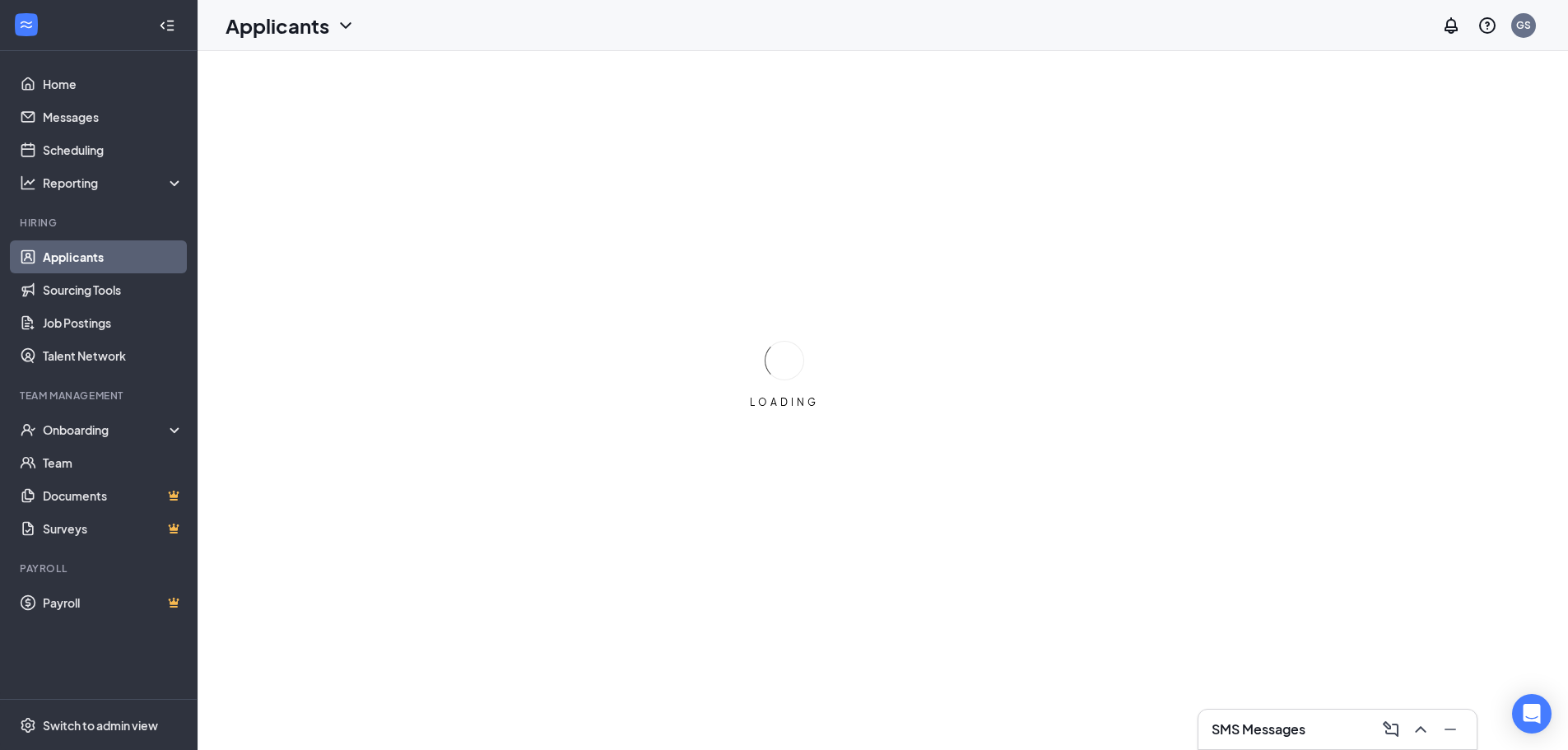
click at [348, 30] on icon "ChevronDown" at bounding box center [346, 25] width 20 height 20
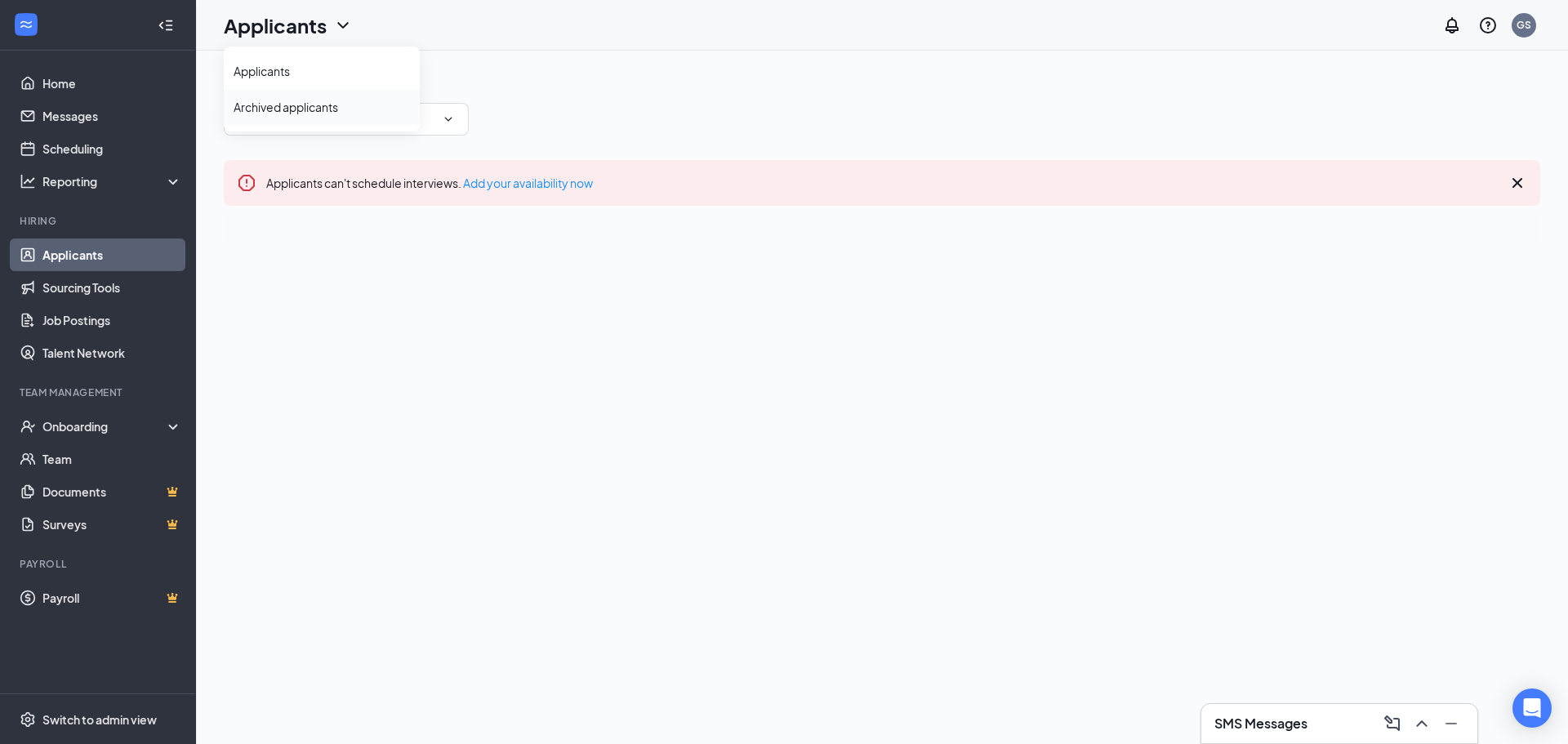
click at [330, 115] on link "Archived applicants" at bounding box center [322, 107] width 176 height 16
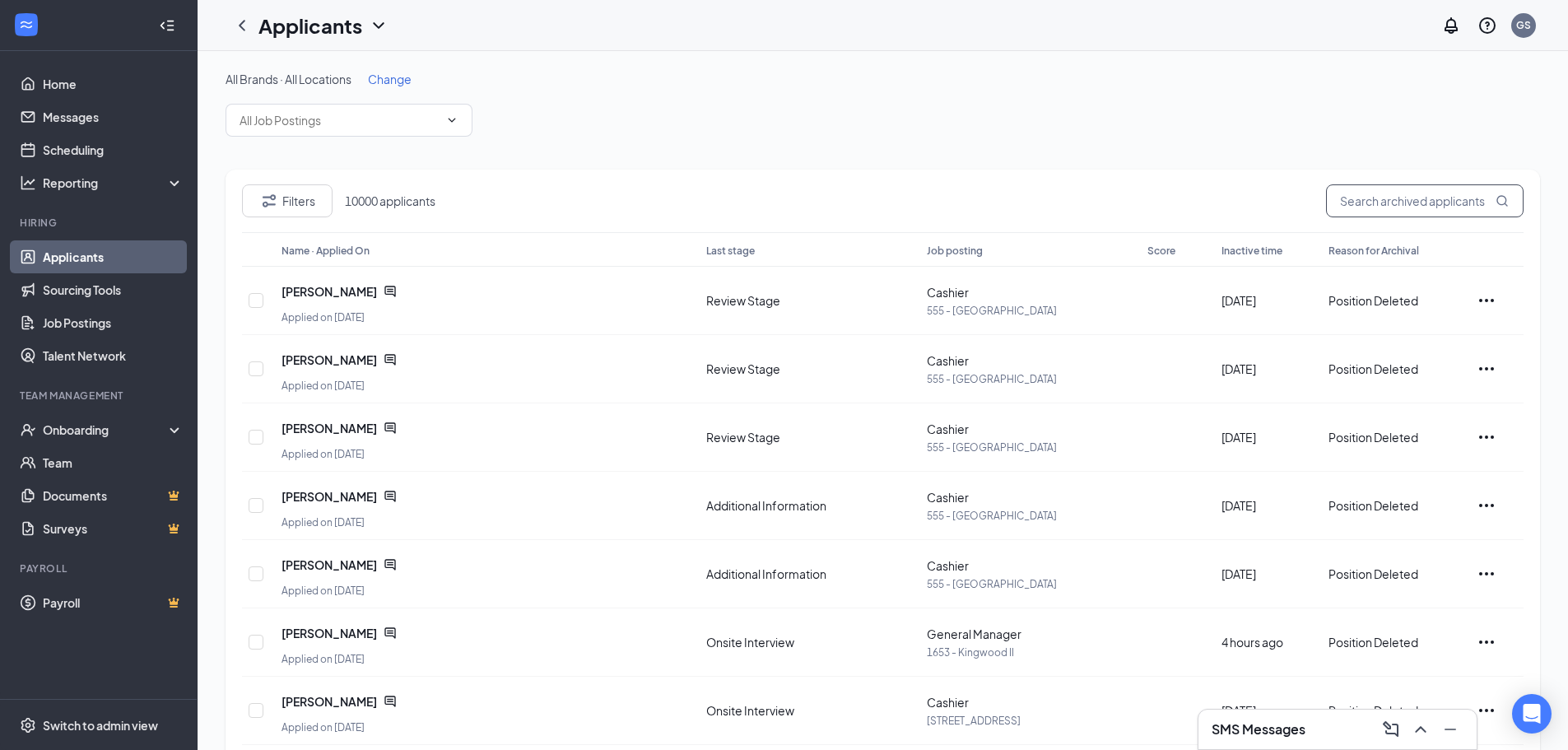
click at [1439, 198] on input "text" at bounding box center [1425, 200] width 198 height 33
paste input "Here's an article on how you may view inactive applicants. Viewing archived app…"
type input "Here's an article on how you may view inactive applicants. Viewing archived app…"
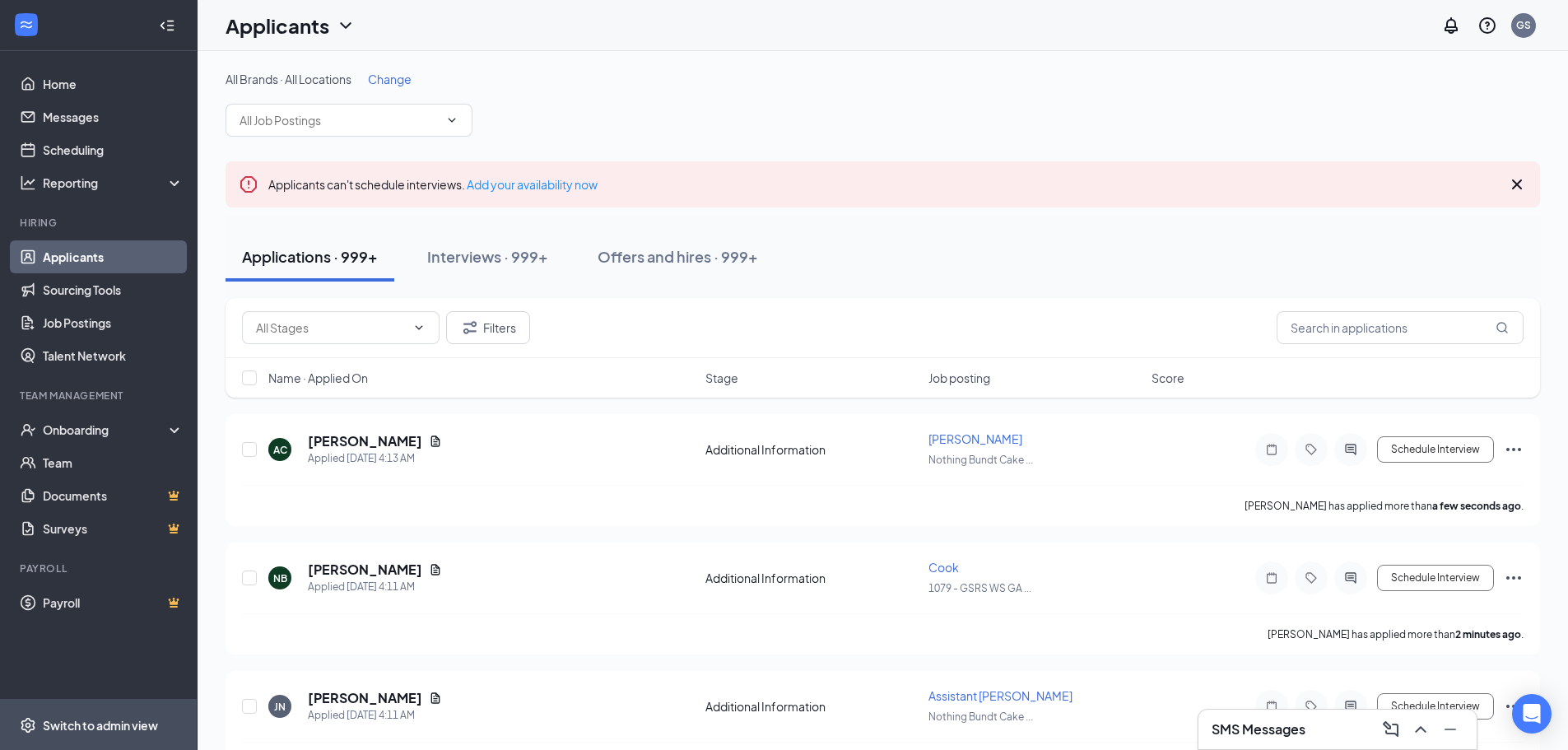
click at [104, 727] on div "Switch to admin view" at bounding box center [101, 725] width 115 height 16
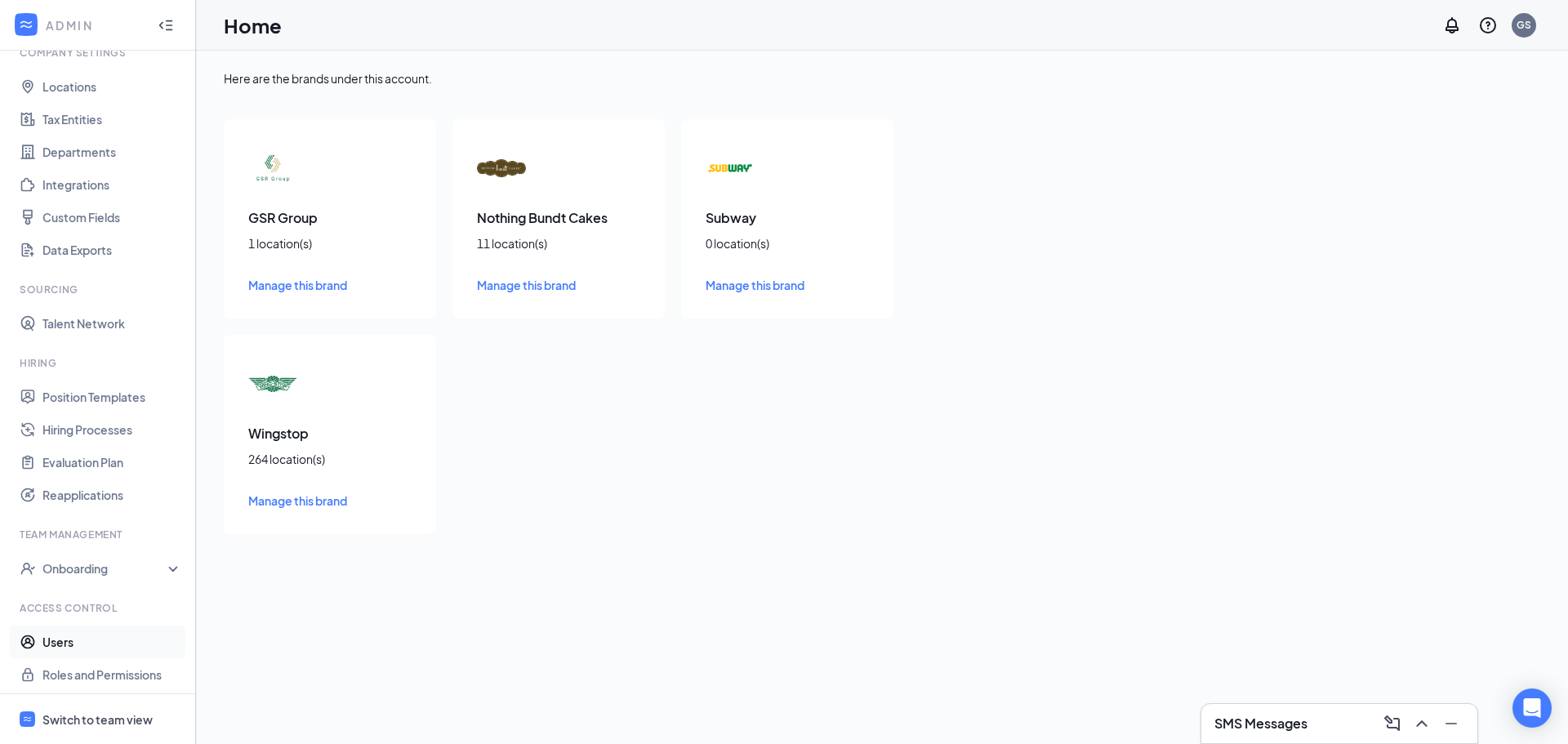
scroll to position [74, 0]
click at [98, 634] on link "Users" at bounding box center [112, 638] width 140 height 33
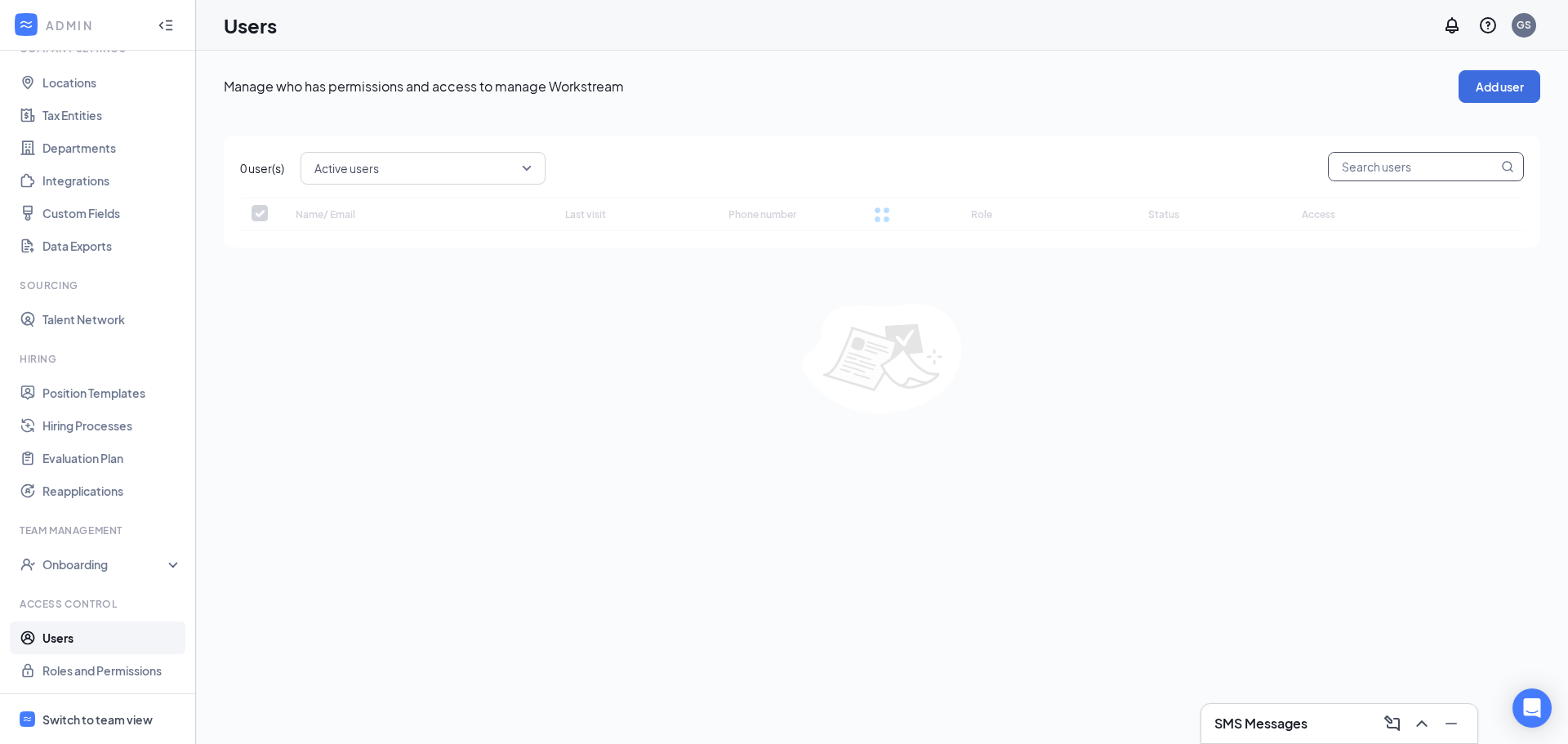
click at [1457, 165] on input "text" at bounding box center [1414, 166] width 169 height 28
type input "C"
checkbox input "false"
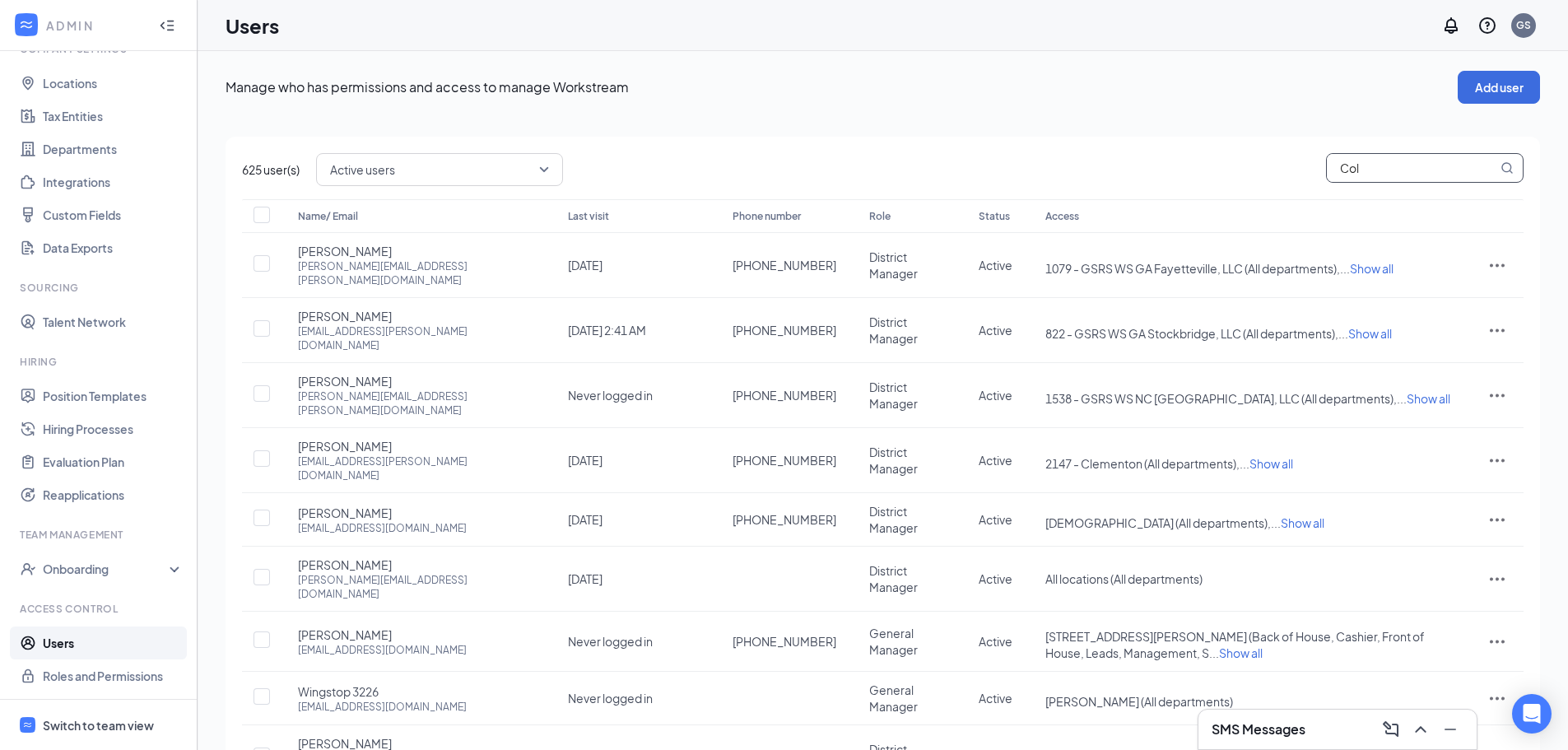
type input "Cola"
checkbox input "true"
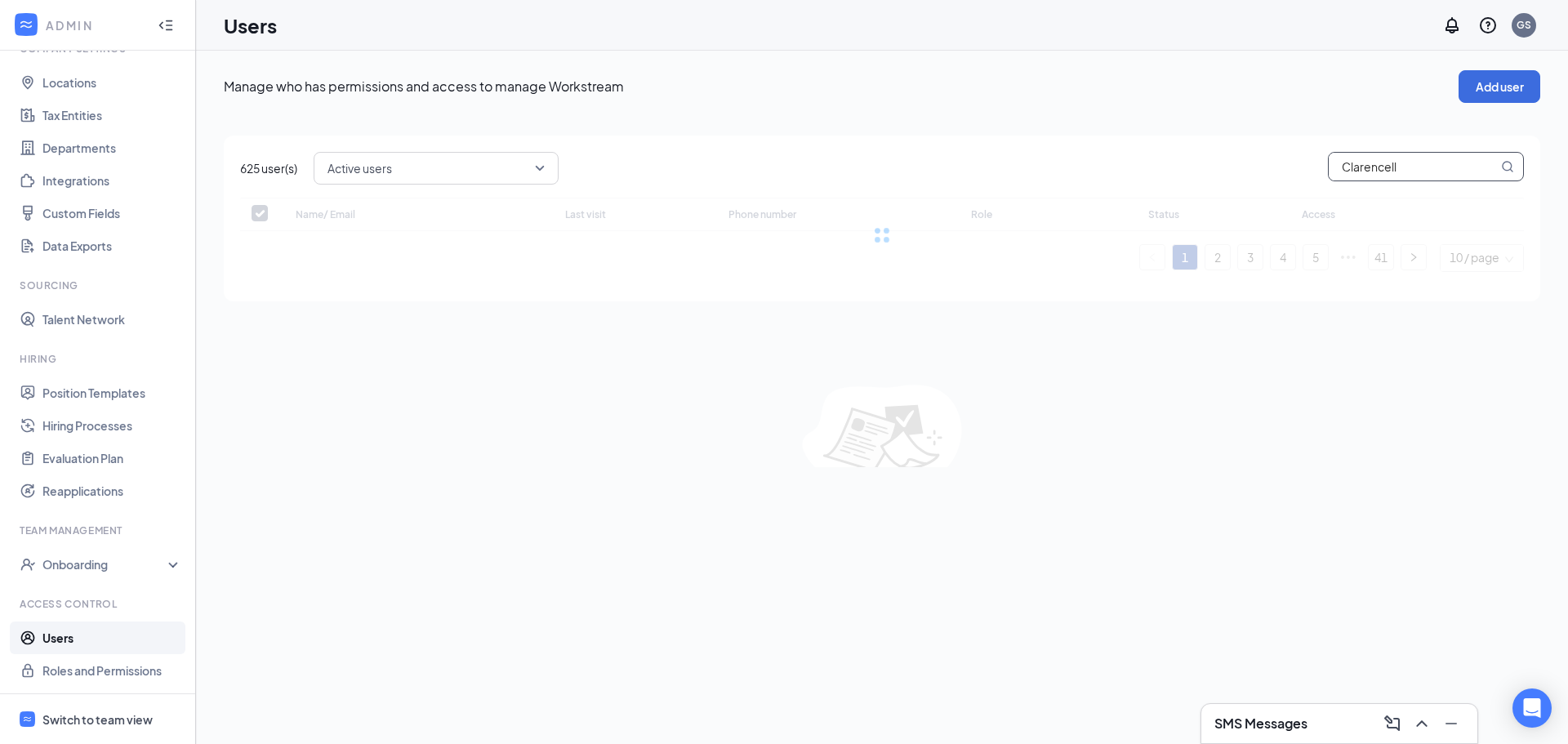
type input "Clarencella"
checkbox input "false"
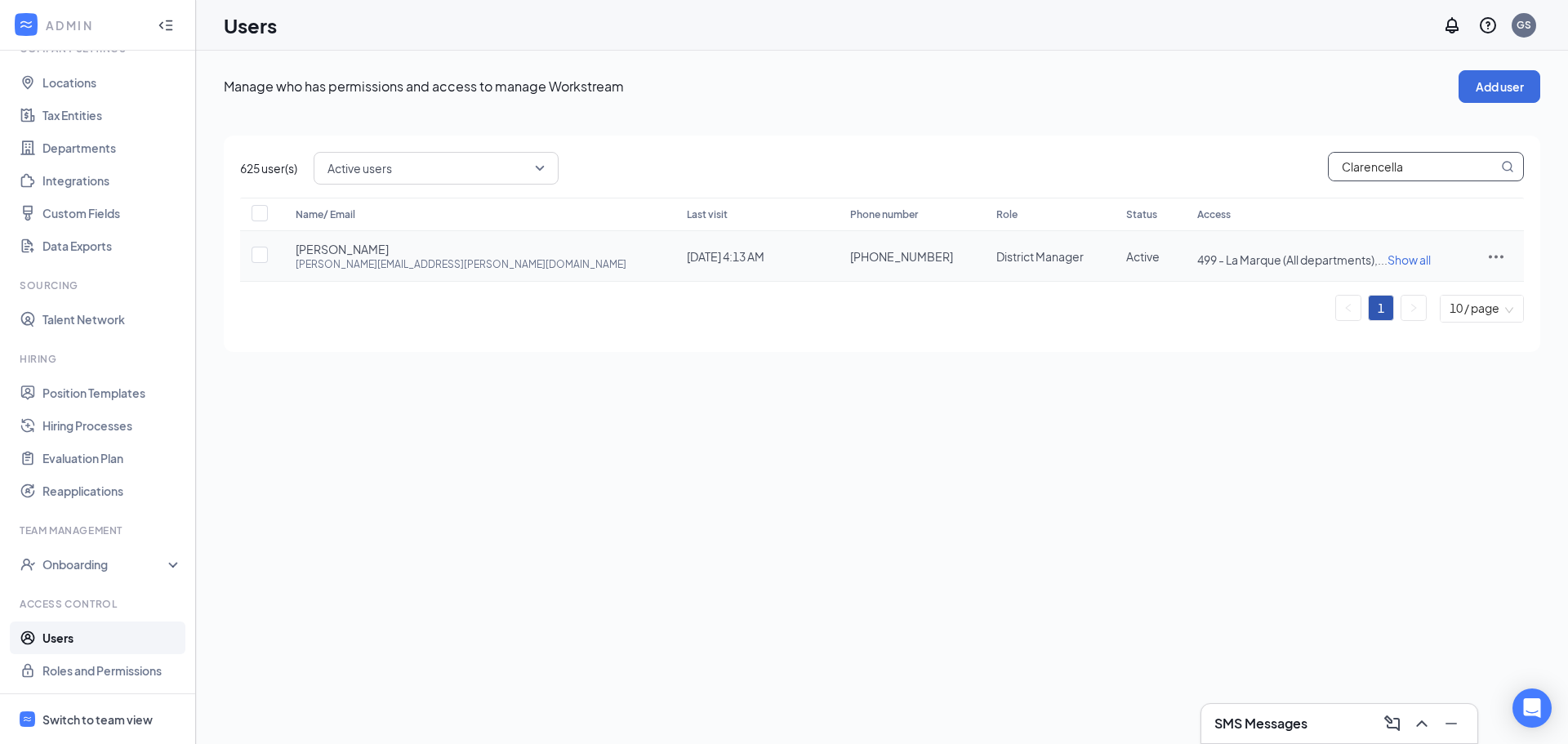
type input "Clarencella"
click at [1388, 260] on span "Show all" at bounding box center [1409, 259] width 44 height 15
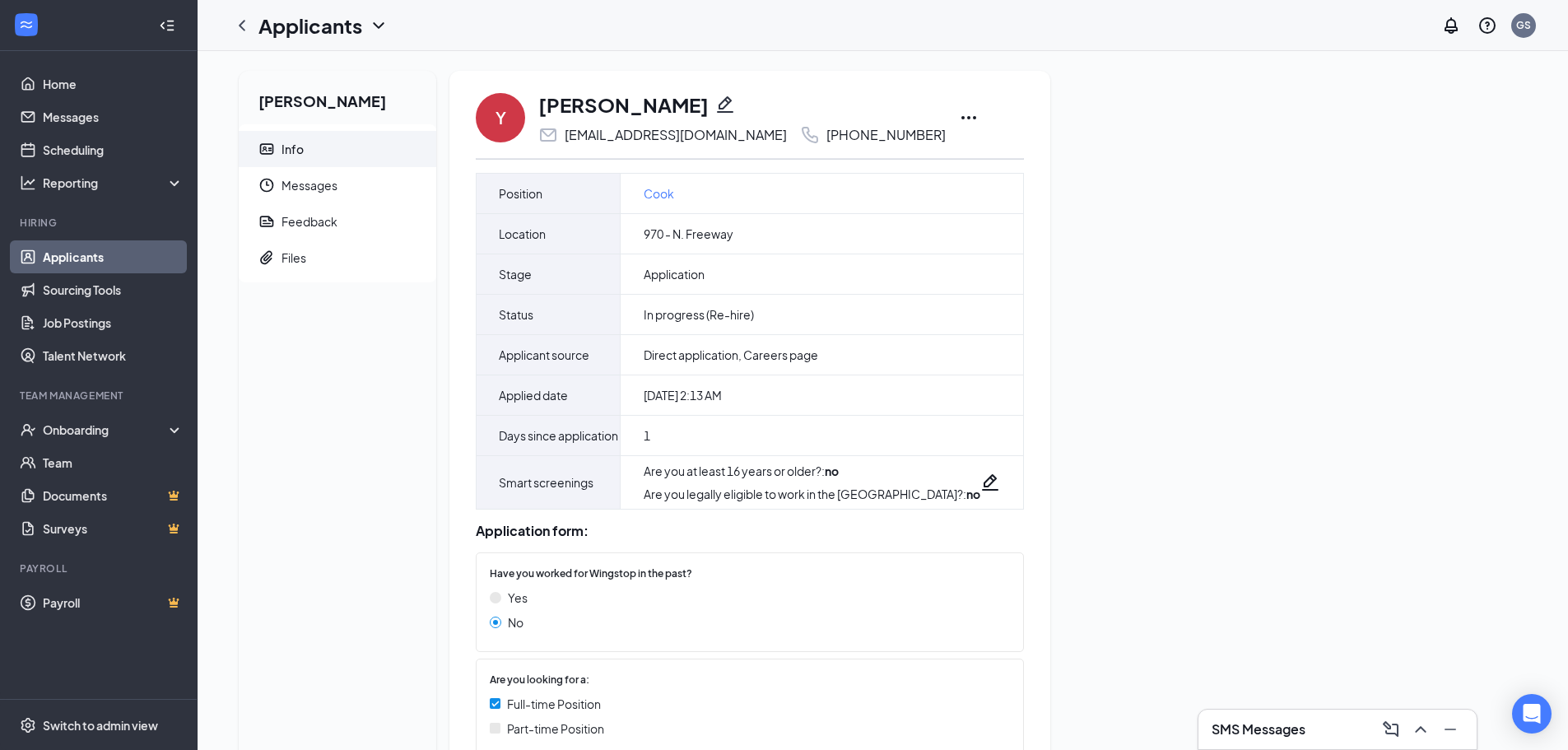
click at [716, 105] on icon "Pencil" at bounding box center [726, 104] width 20 height 20
